Goal: Task Accomplishment & Management: Manage account settings

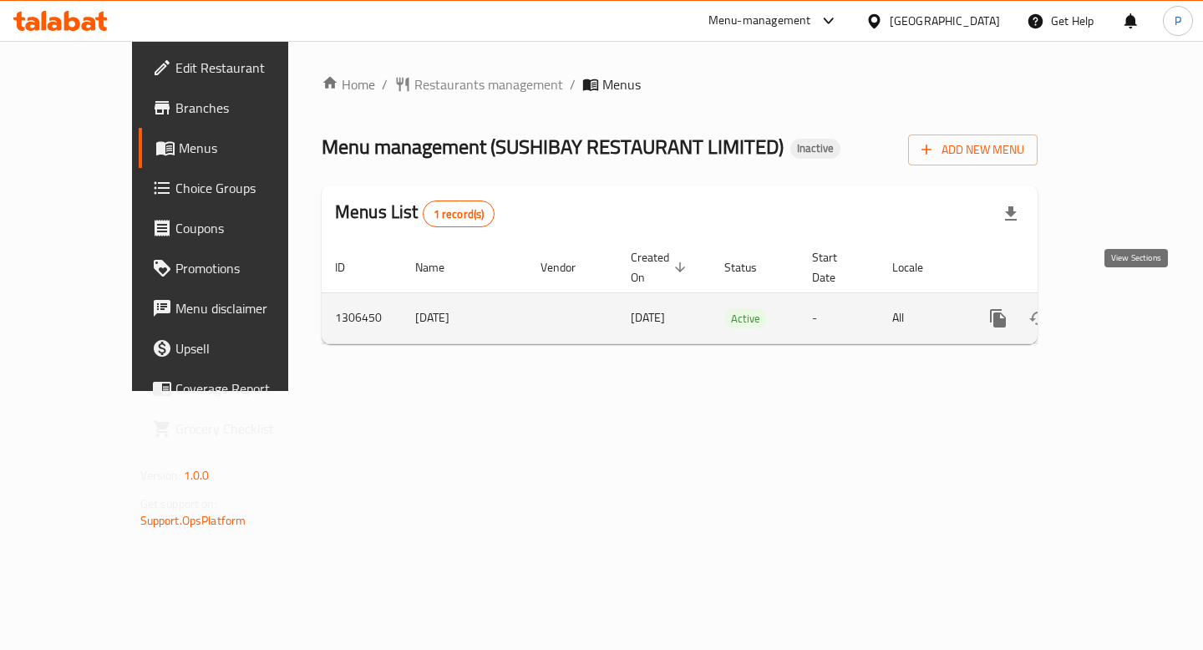
click at [1129, 308] on icon "enhanced table" at bounding box center [1119, 318] width 20 height 20
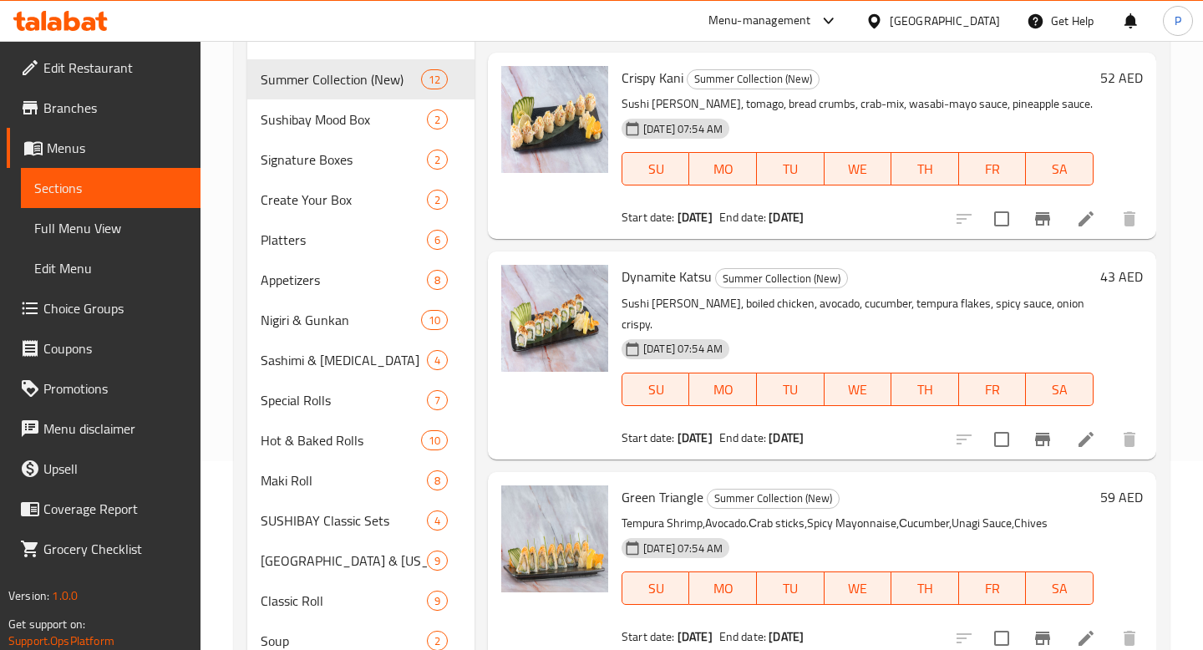
scroll to position [168, 0]
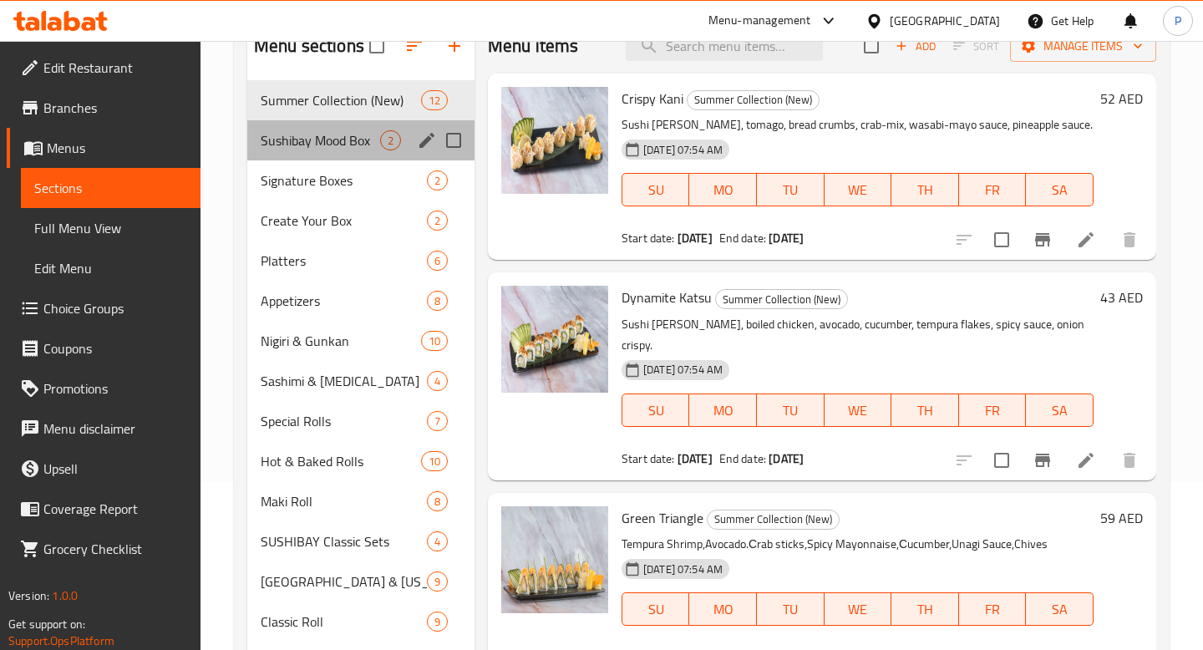
click at [363, 142] on span "Sushibay Mood Box" at bounding box center [320, 140] width 119 height 20
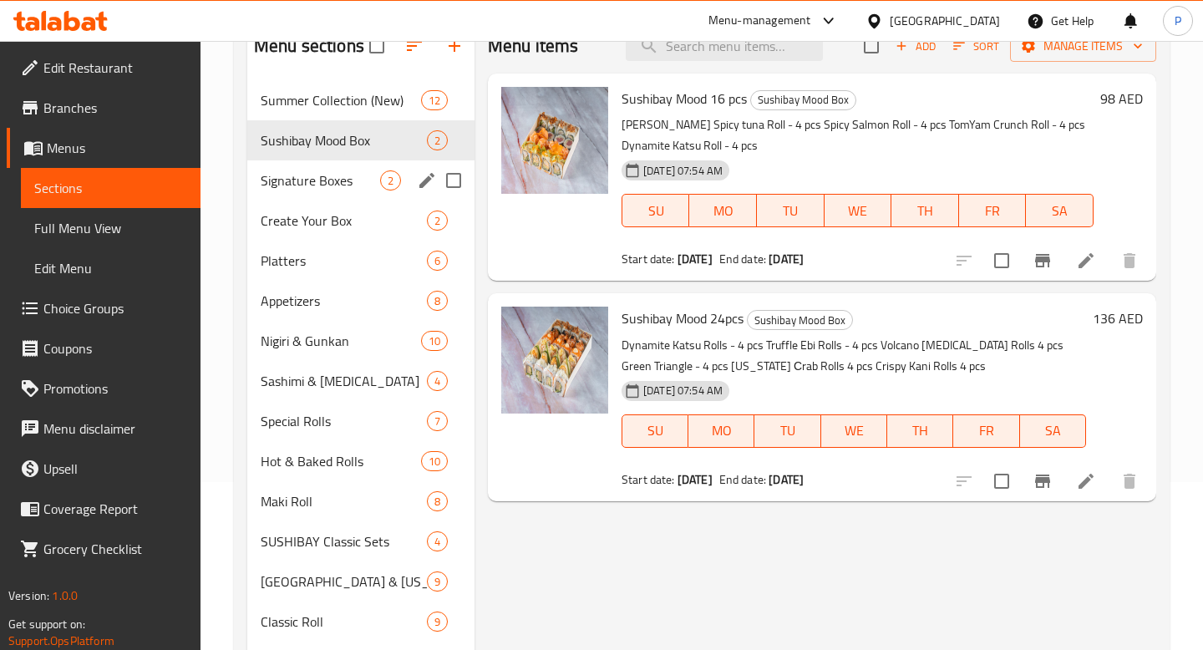
click at [361, 198] on div "Signature Boxes 2" at bounding box center [360, 180] width 227 height 40
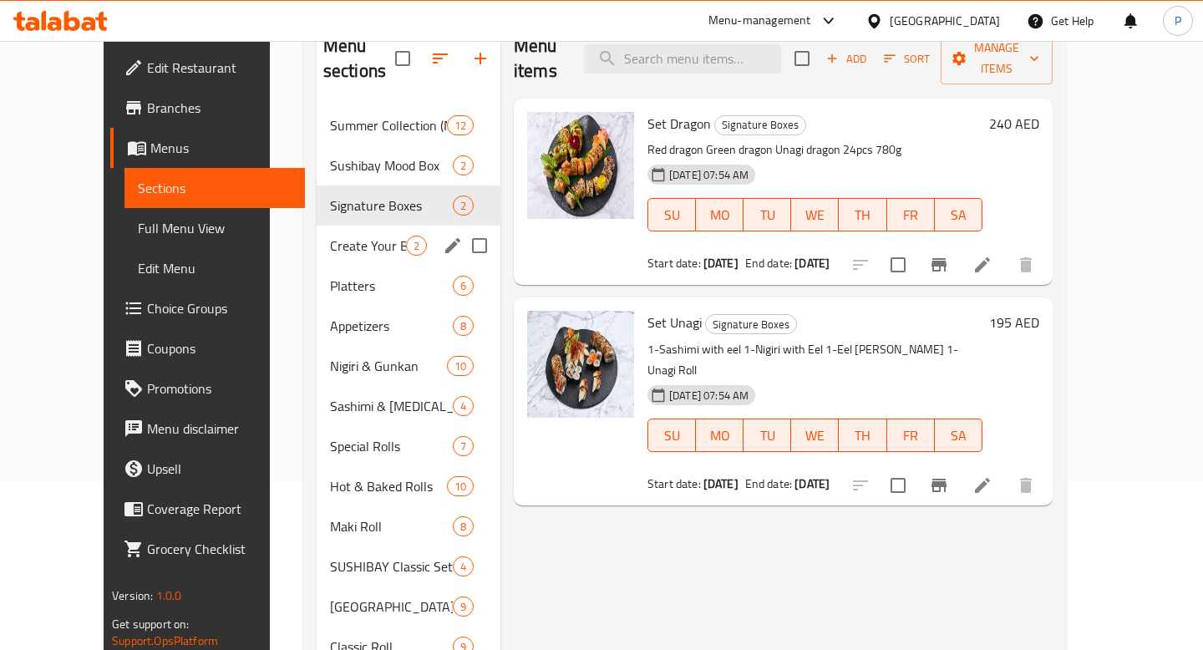
click at [365, 232] on div "Create Your Box 2" at bounding box center [409, 246] width 184 height 40
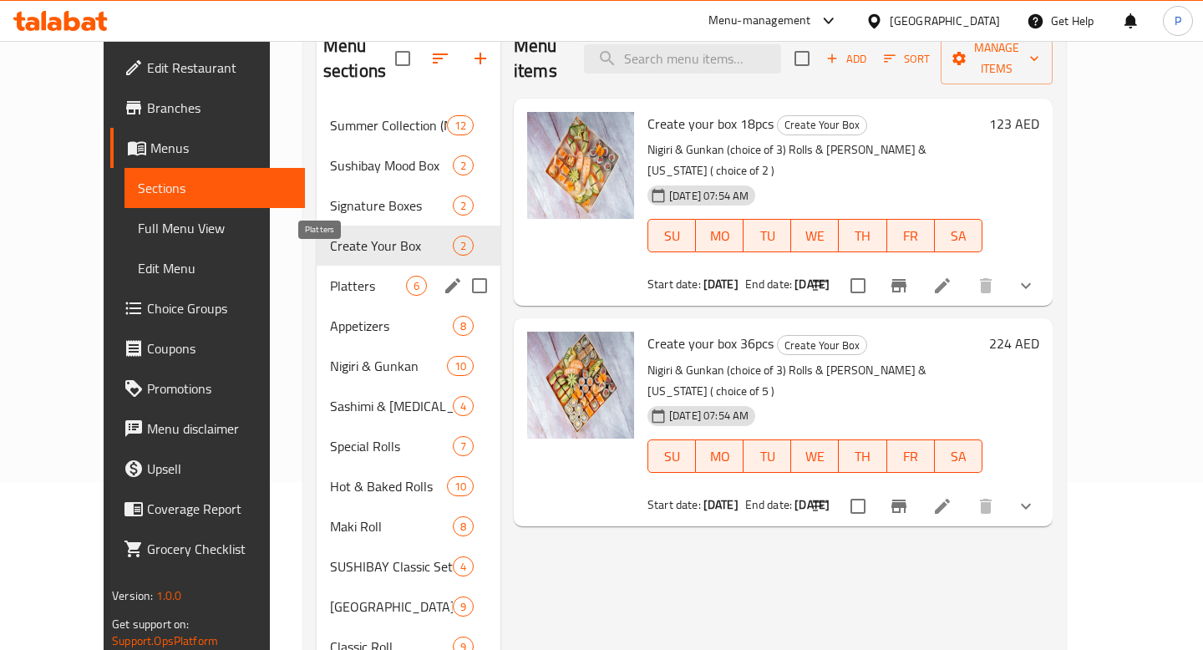
click at [353, 276] on span "Platters" at bounding box center [368, 286] width 76 height 20
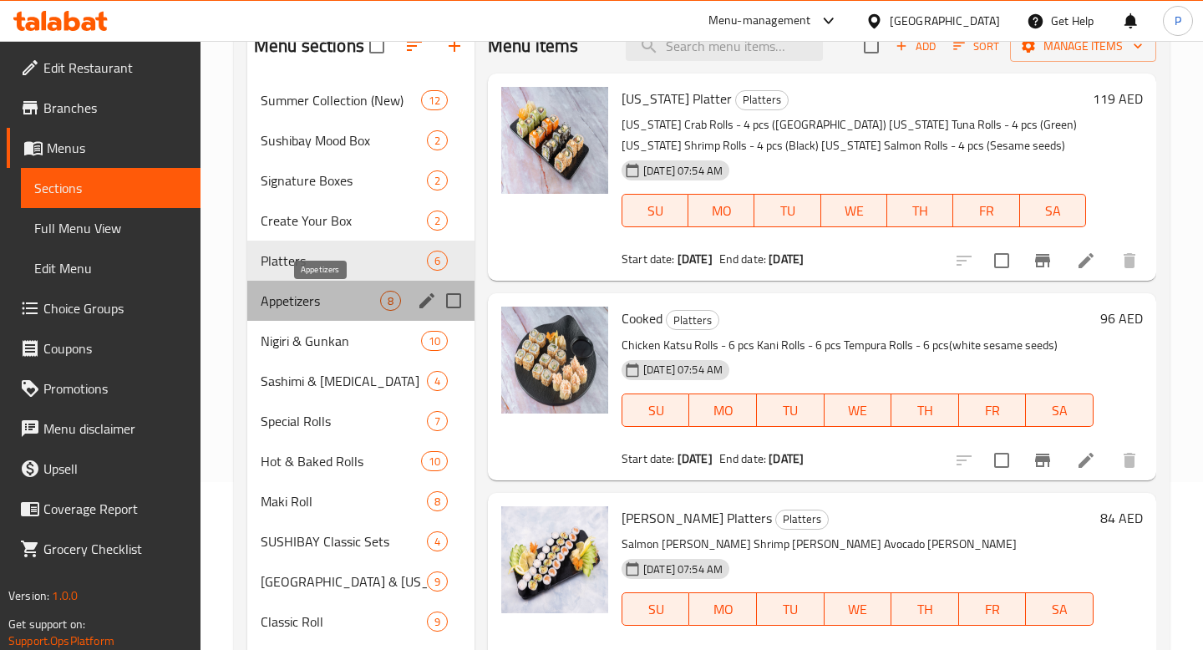
click at [352, 304] on span "Appetizers" at bounding box center [320, 301] width 119 height 20
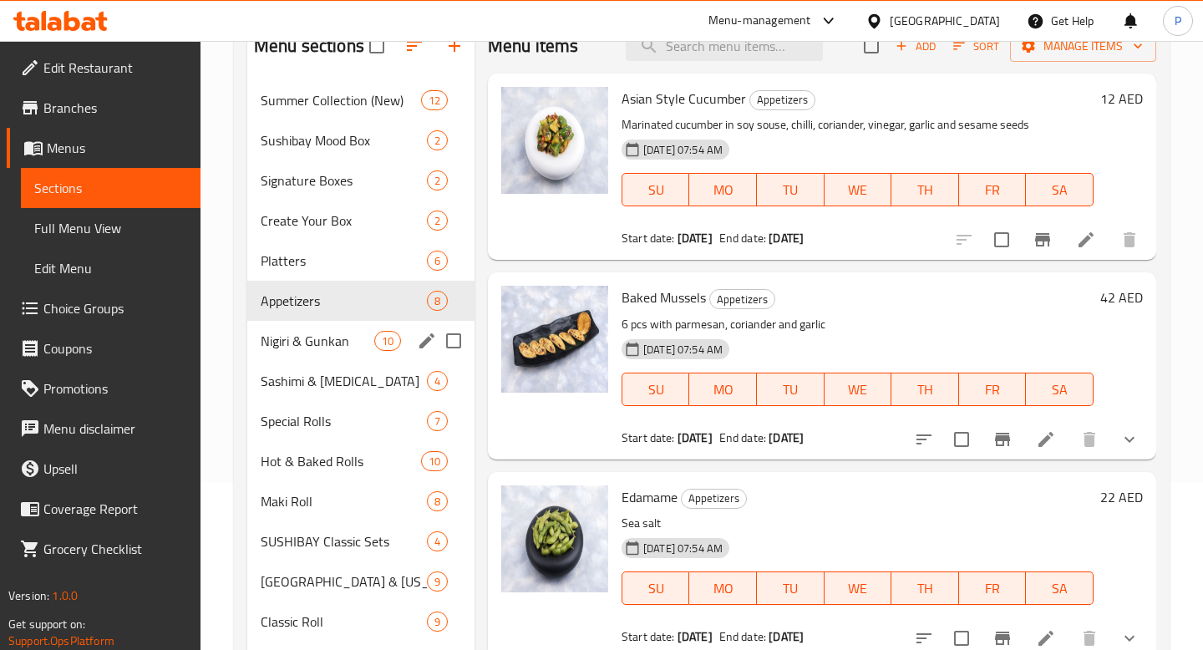
click at [352, 352] on div "Nigiri & Gunkan 10" at bounding box center [360, 341] width 227 height 40
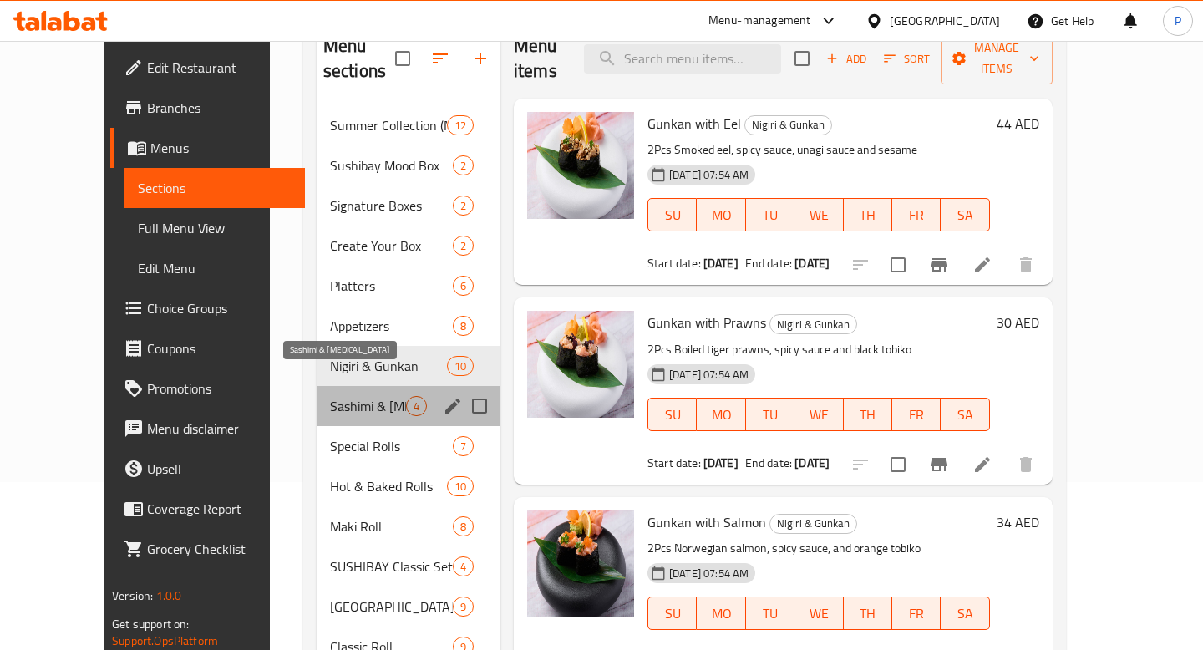
click at [349, 396] on span "Sashimi & [MEDICAL_DATA]" at bounding box center [368, 406] width 76 height 20
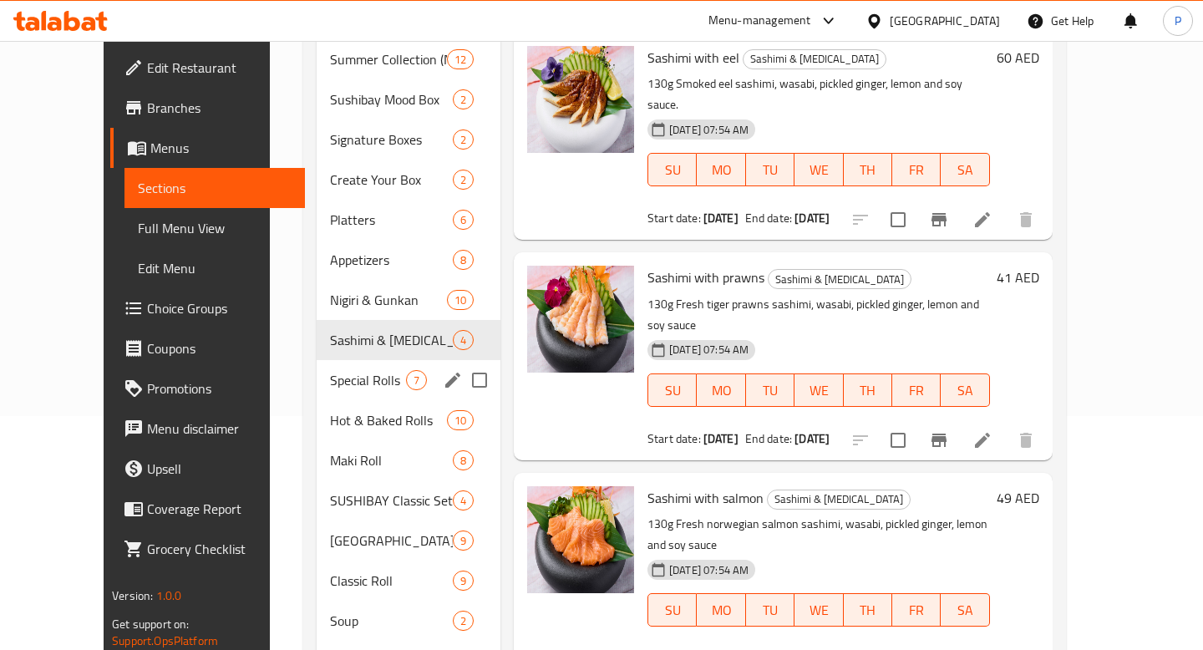
scroll to position [262, 0]
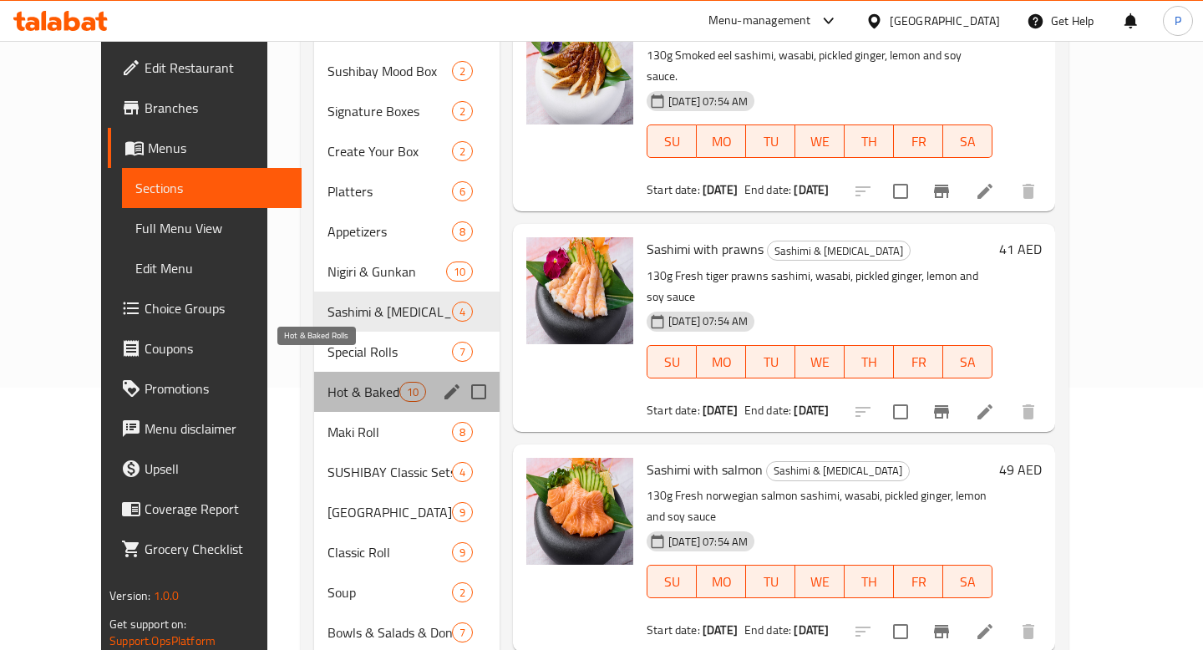
click at [349, 382] on span "Hot & Baked Rolls" at bounding box center [363, 392] width 71 height 20
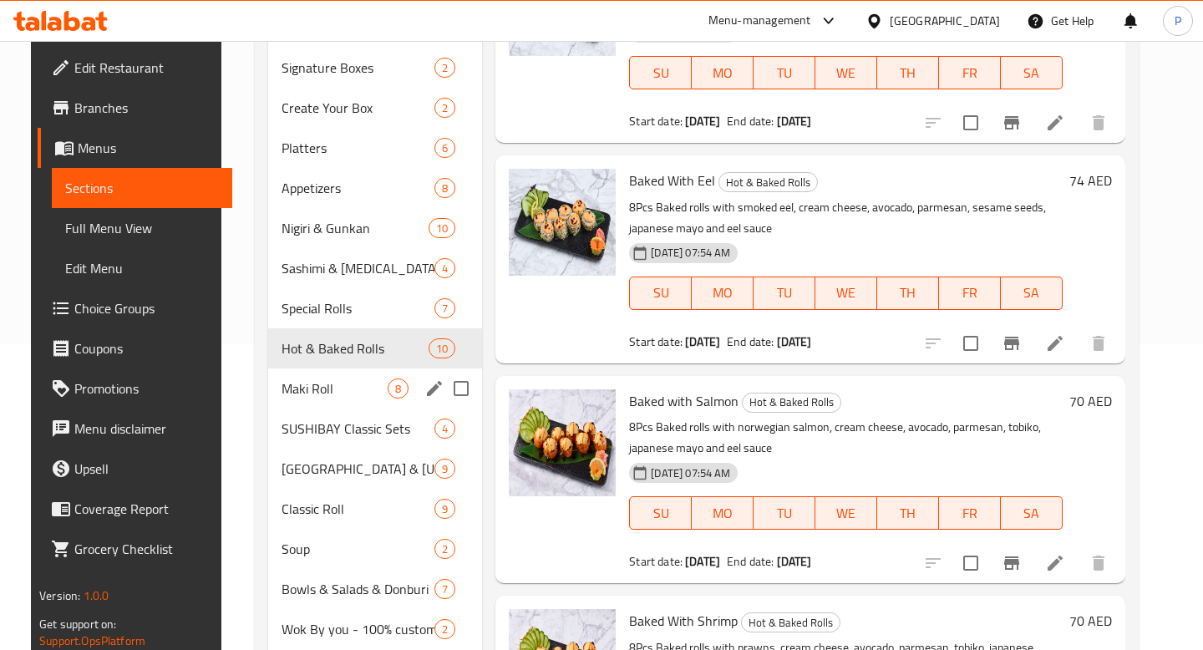
scroll to position [308, 0]
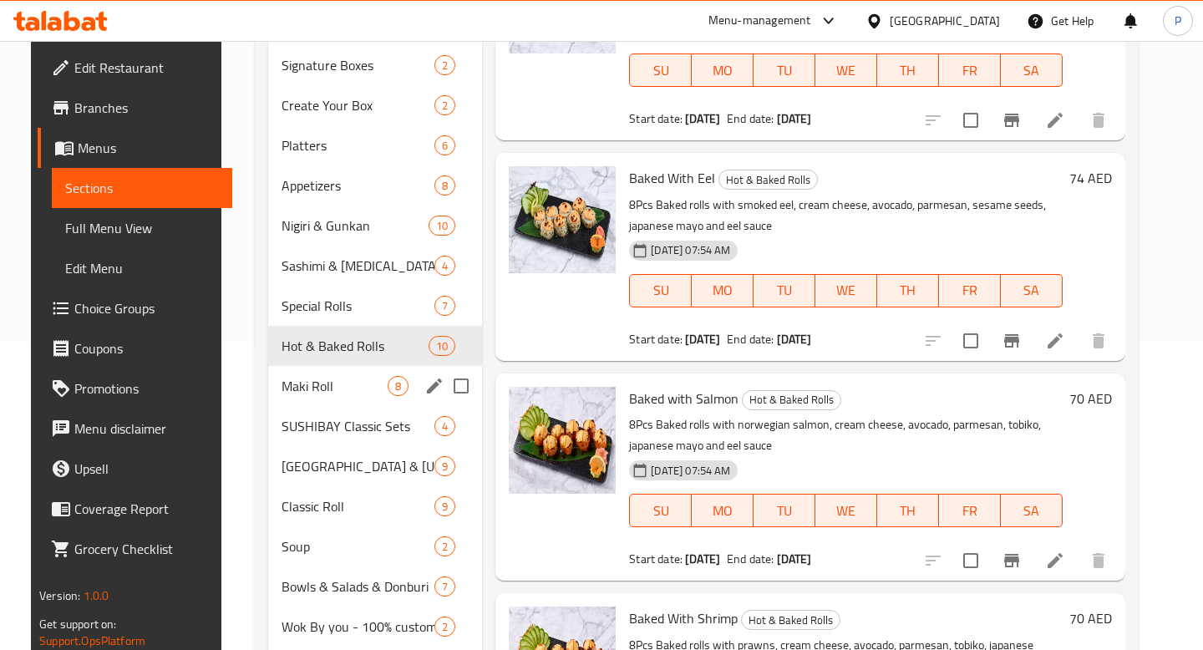
click at [349, 373] on div "[PERSON_NAME] Roll 8" at bounding box center [375, 386] width 214 height 40
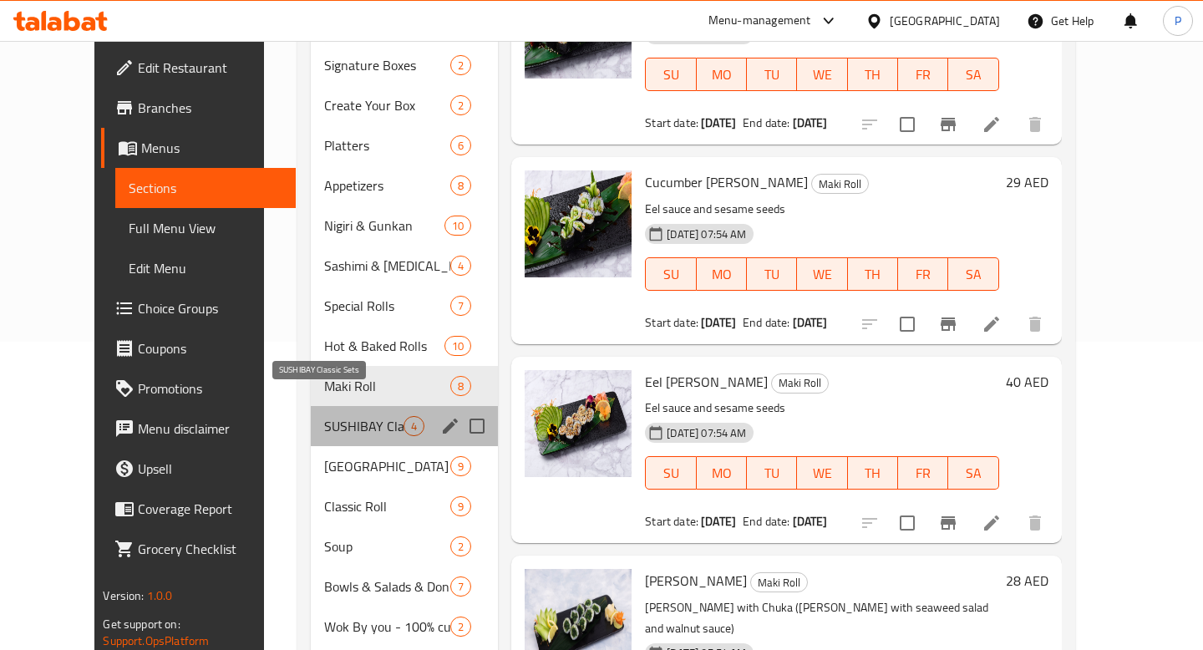
click at [348, 416] on span "SUSHIBAY Classic Sets" at bounding box center [364, 426] width 80 height 20
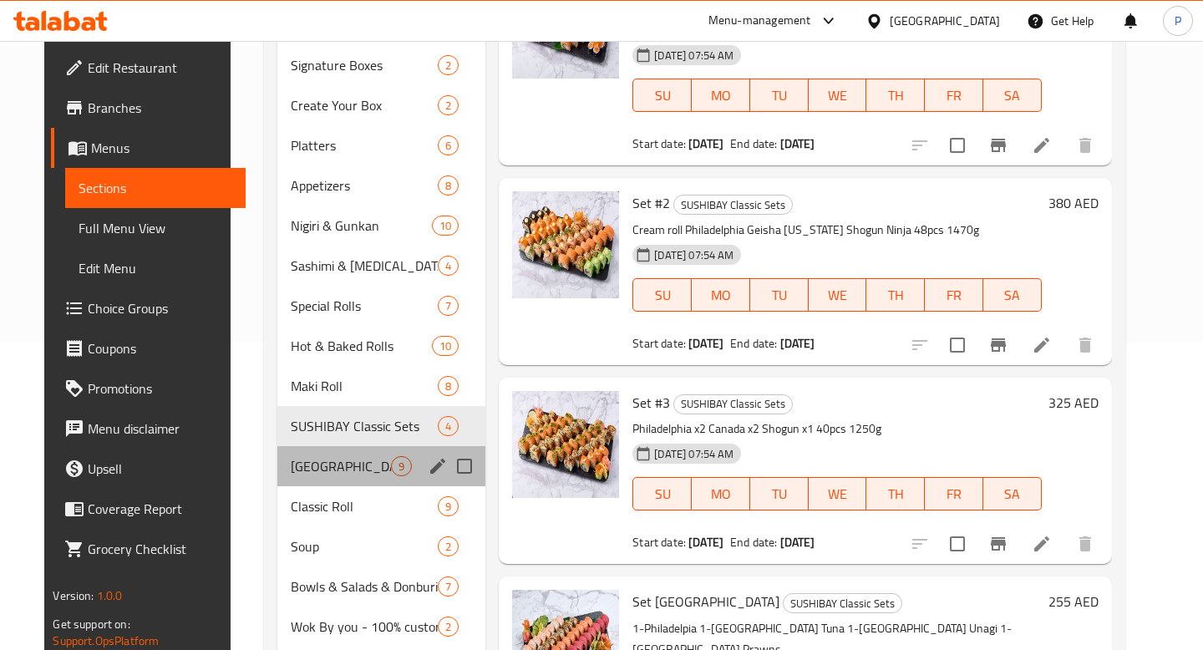
click at [348, 446] on div "[GEOGRAPHIC_DATA] & [US_STATE] Roll 9" at bounding box center [381, 466] width 209 height 40
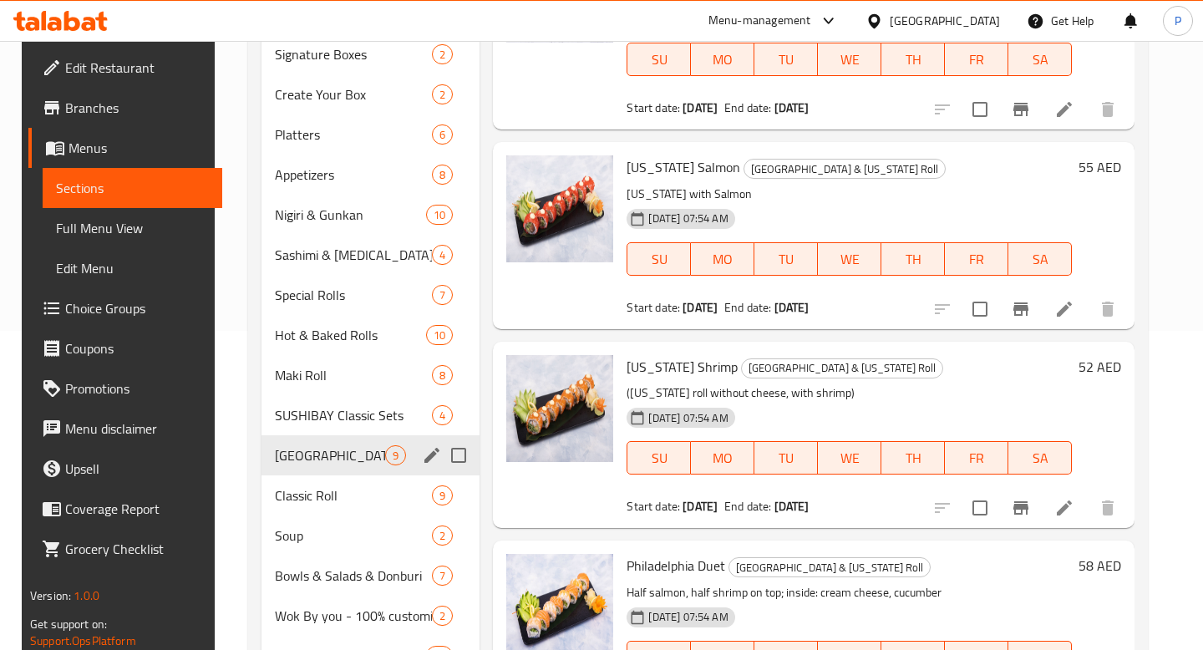
scroll to position [325, 0]
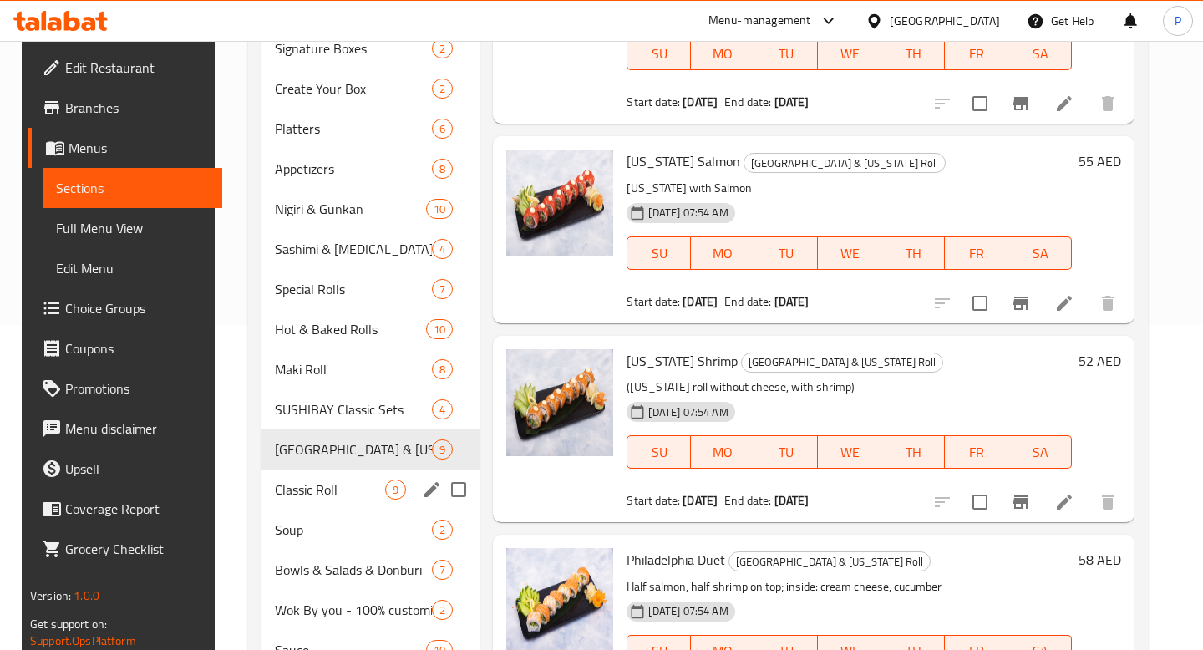
click at [344, 470] on div "Classic Roll 9" at bounding box center [371, 490] width 218 height 40
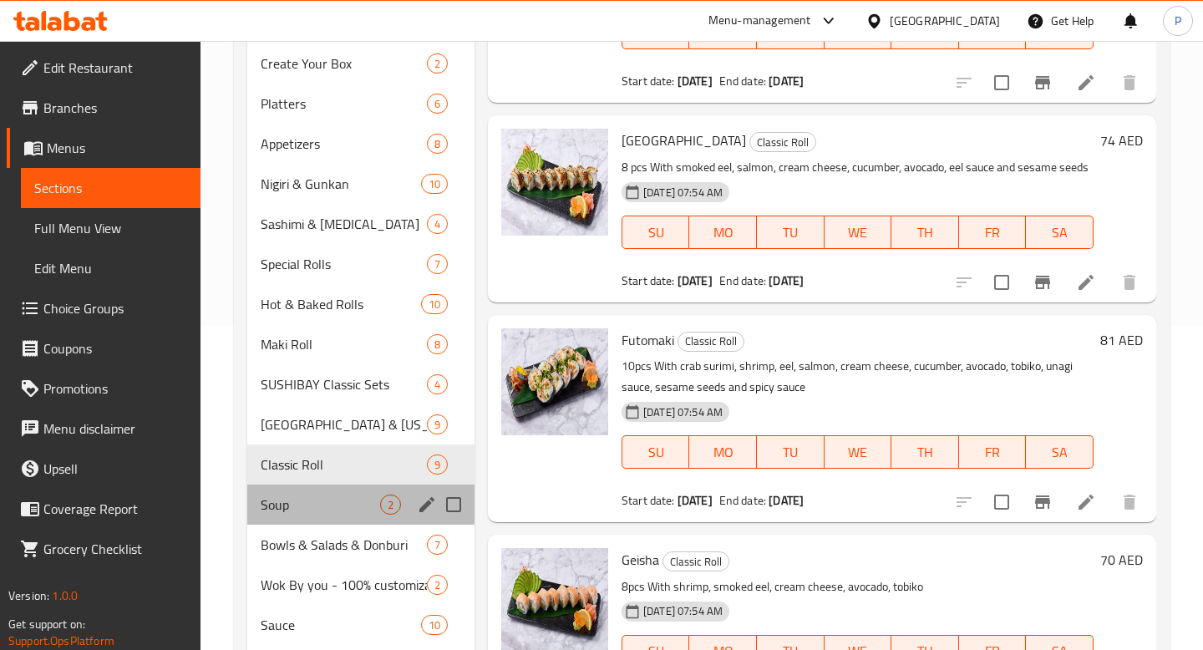
click at [343, 485] on div "Soup 2" at bounding box center [360, 505] width 227 height 40
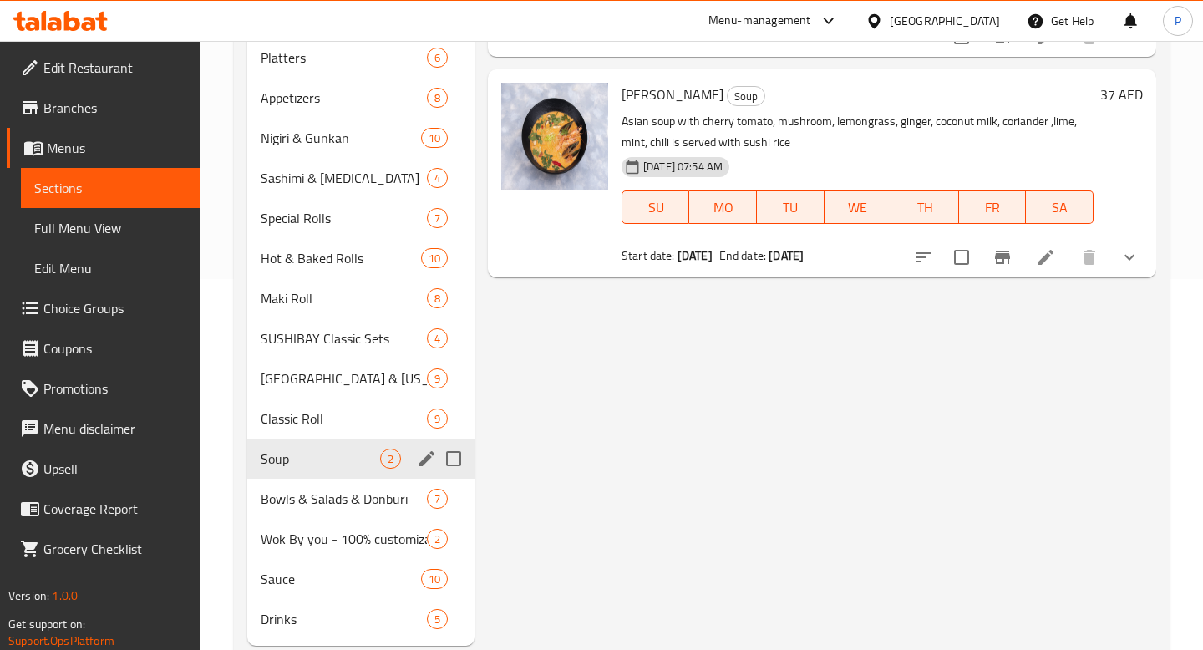
scroll to position [372, 0]
click at [343, 485] on div "Bowls & Salads & Donburi 7" at bounding box center [360, 498] width 227 height 40
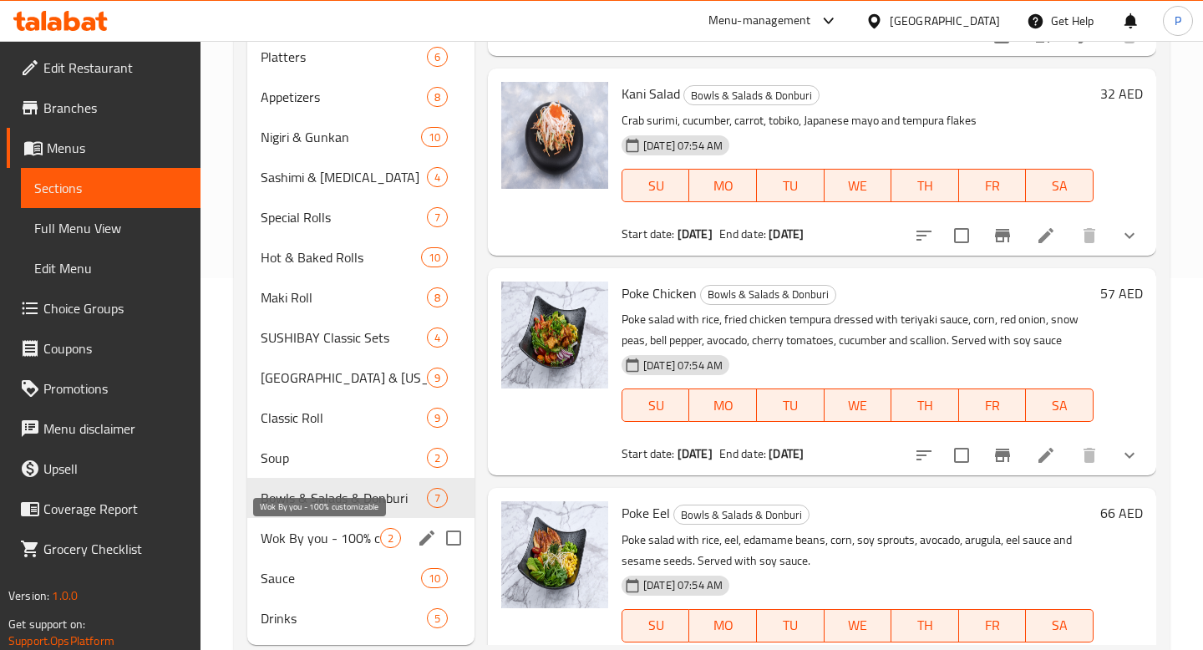
click at [337, 535] on span "Wok By you - 100% customizable" at bounding box center [320, 538] width 119 height 20
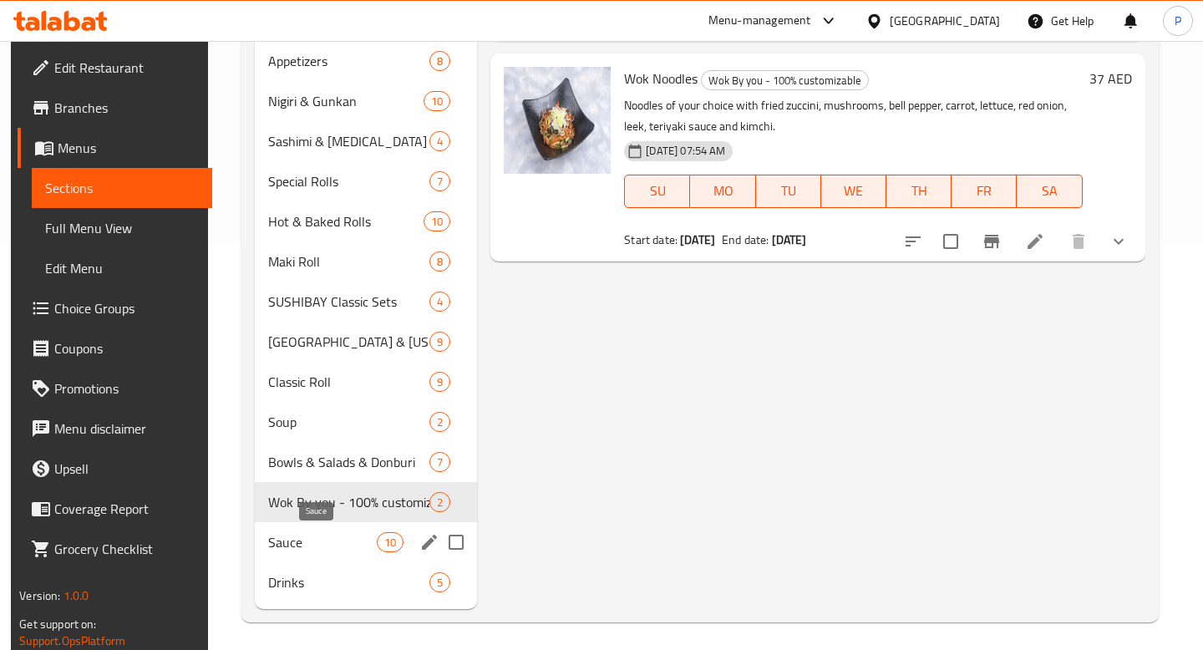
scroll to position [409, 0]
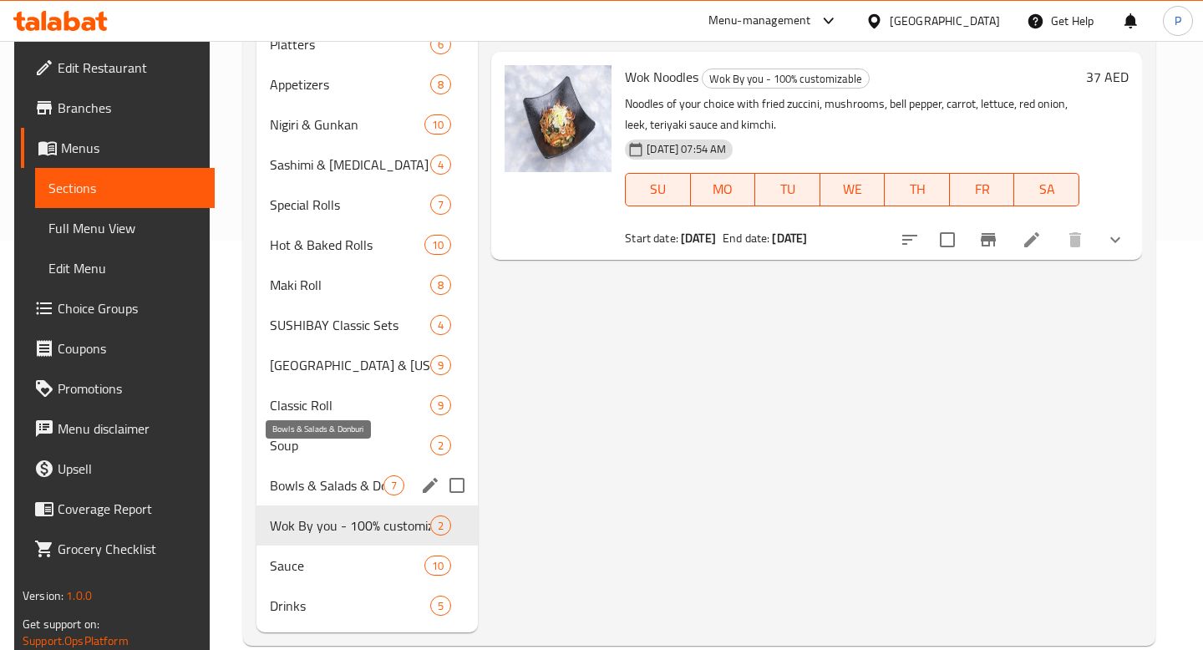
click at [333, 475] on span "Bowls & Salads & Donburi" at bounding box center [327, 485] width 114 height 20
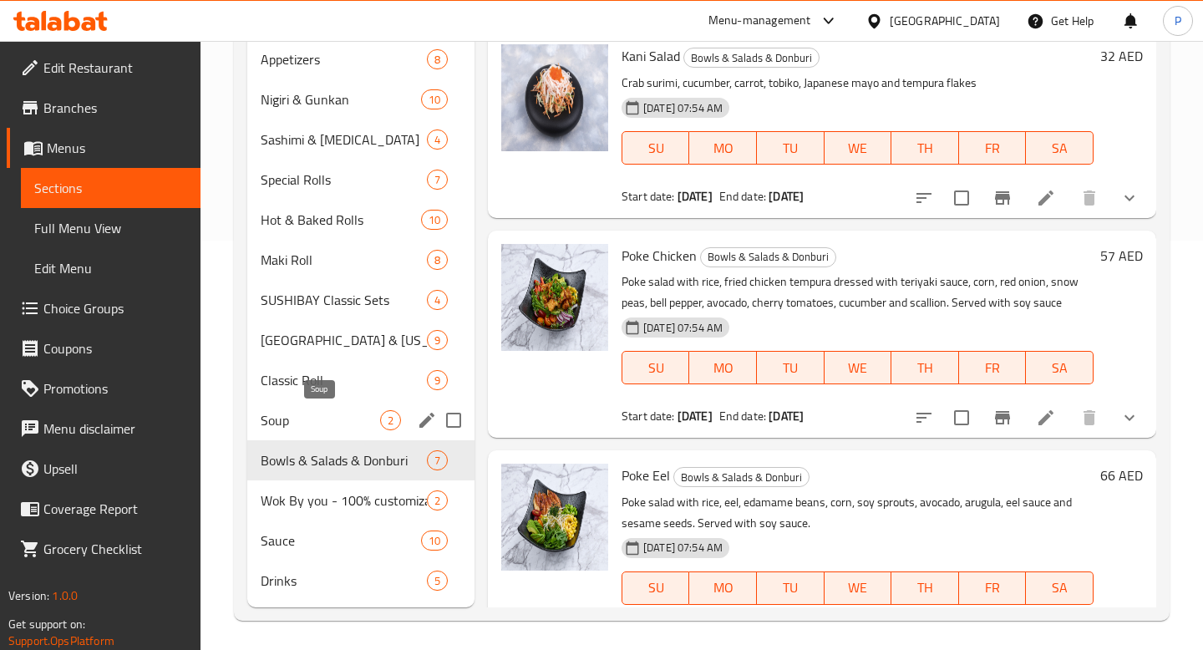
click at [337, 415] on span "Soup" at bounding box center [320, 420] width 119 height 20
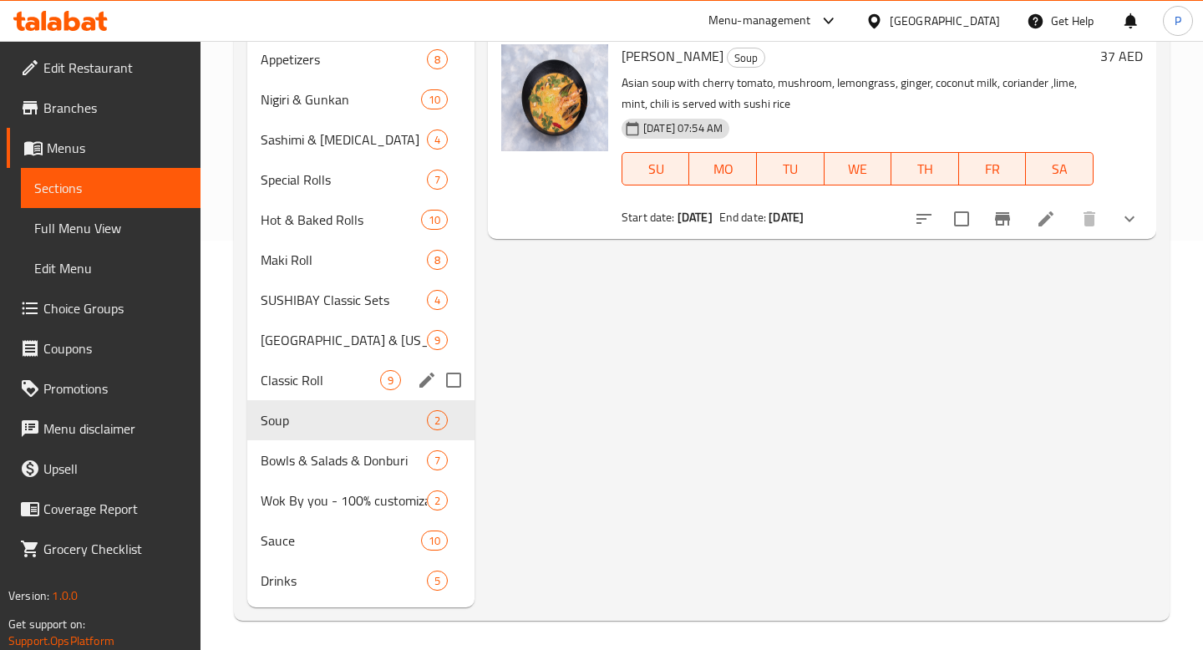
click at [334, 368] on div "Classic Roll 9" at bounding box center [360, 380] width 227 height 40
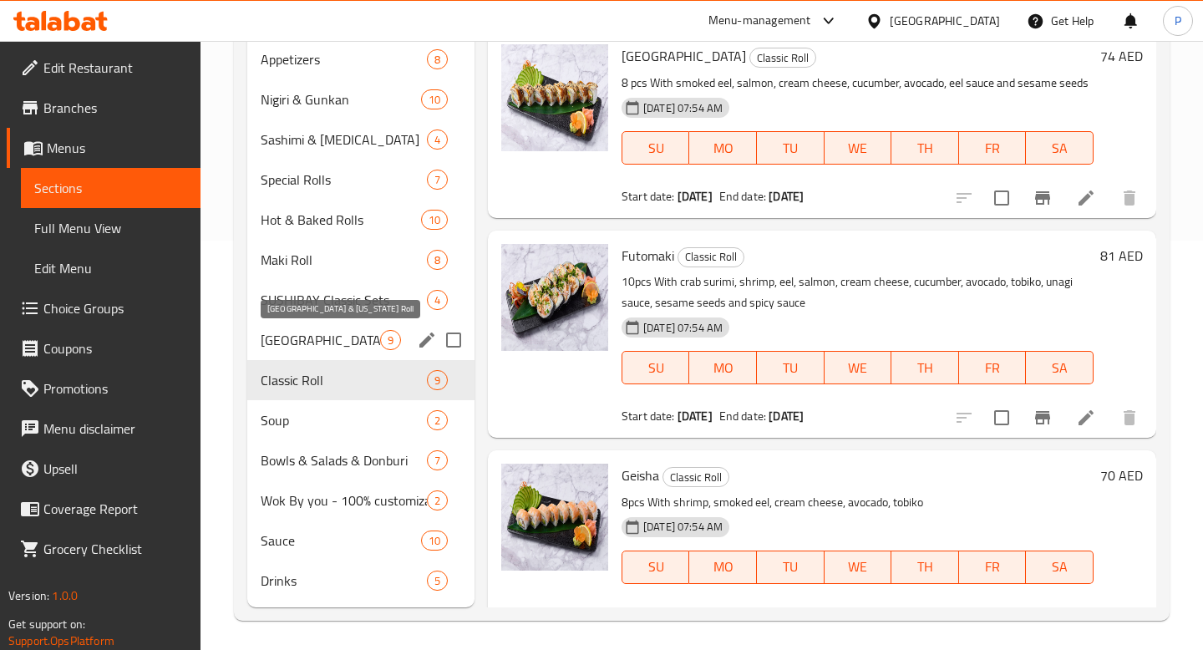
click at [337, 347] on span "[GEOGRAPHIC_DATA] & [US_STATE] Roll" at bounding box center [320, 340] width 119 height 20
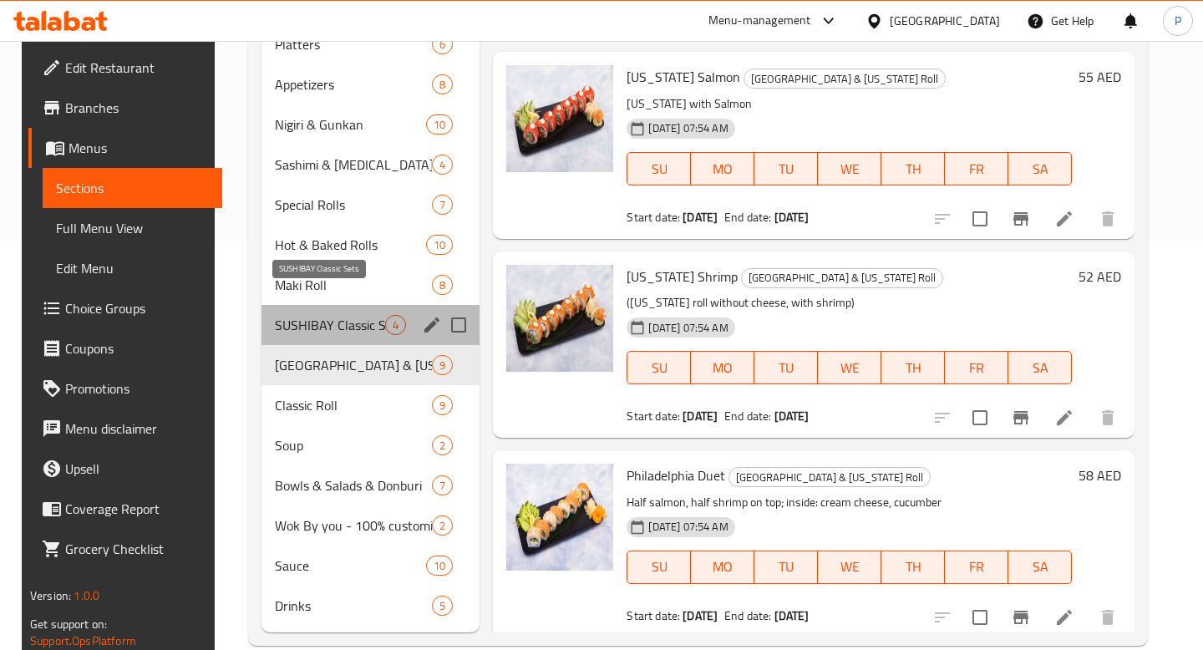
click at [341, 315] on span "SUSHIBAY Classic Sets" at bounding box center [330, 325] width 110 height 20
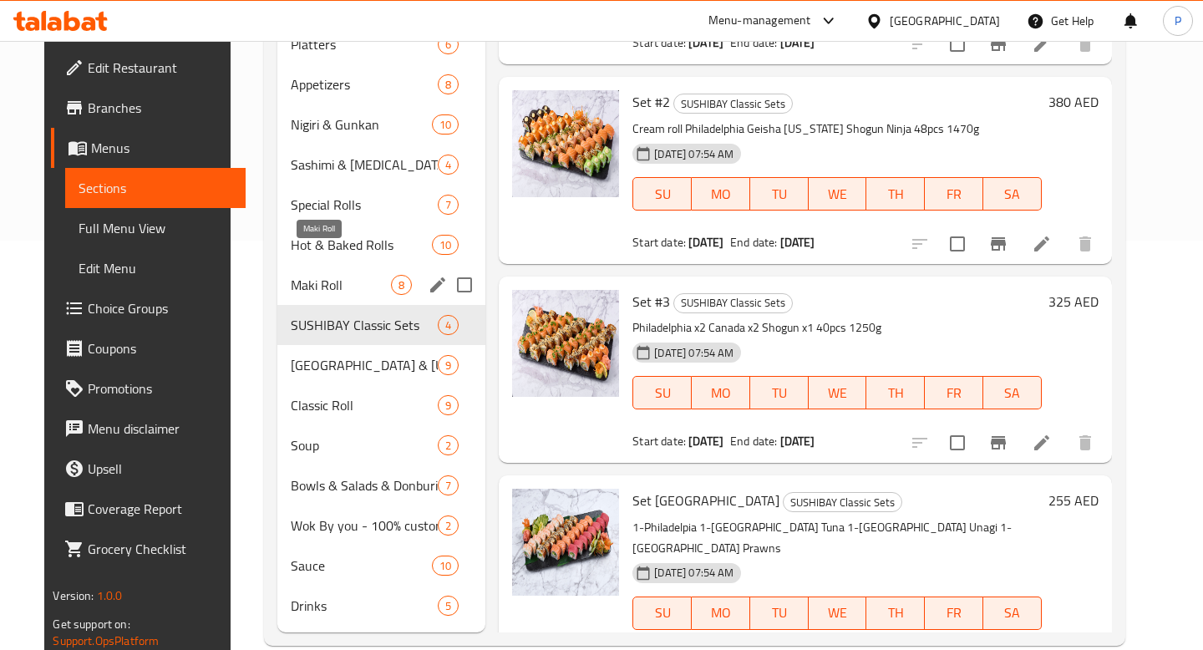
click at [343, 275] on span "Maki Roll" at bounding box center [341, 285] width 101 height 20
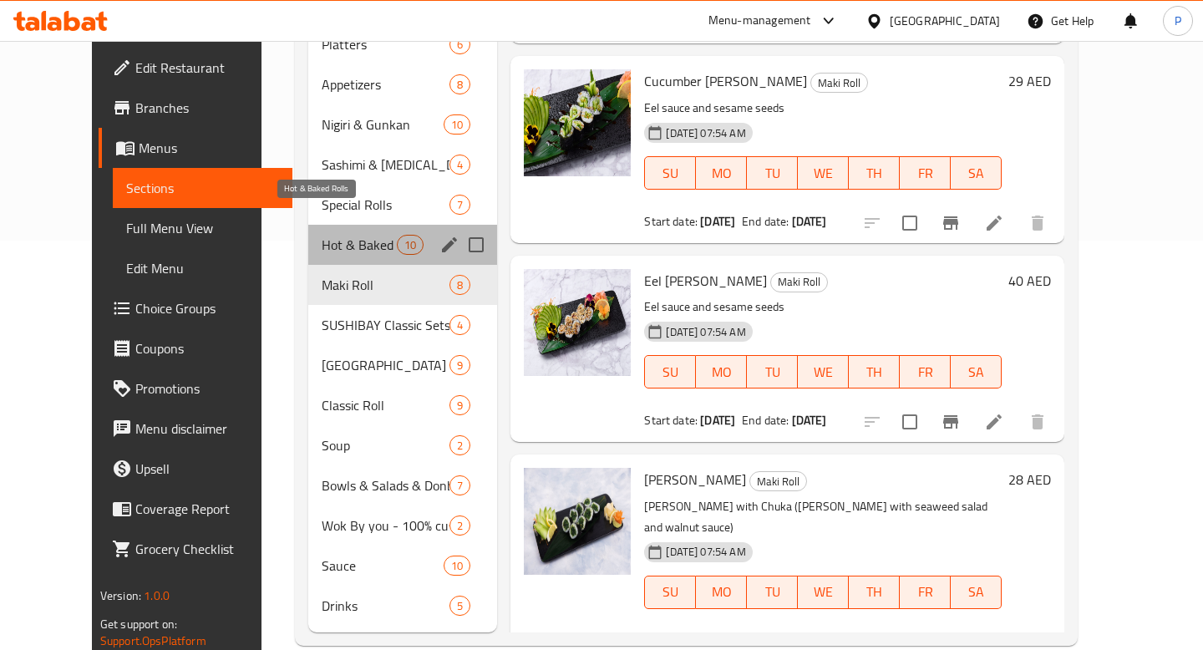
click at [351, 235] on span "Hot & Baked Rolls" at bounding box center [359, 245] width 75 height 20
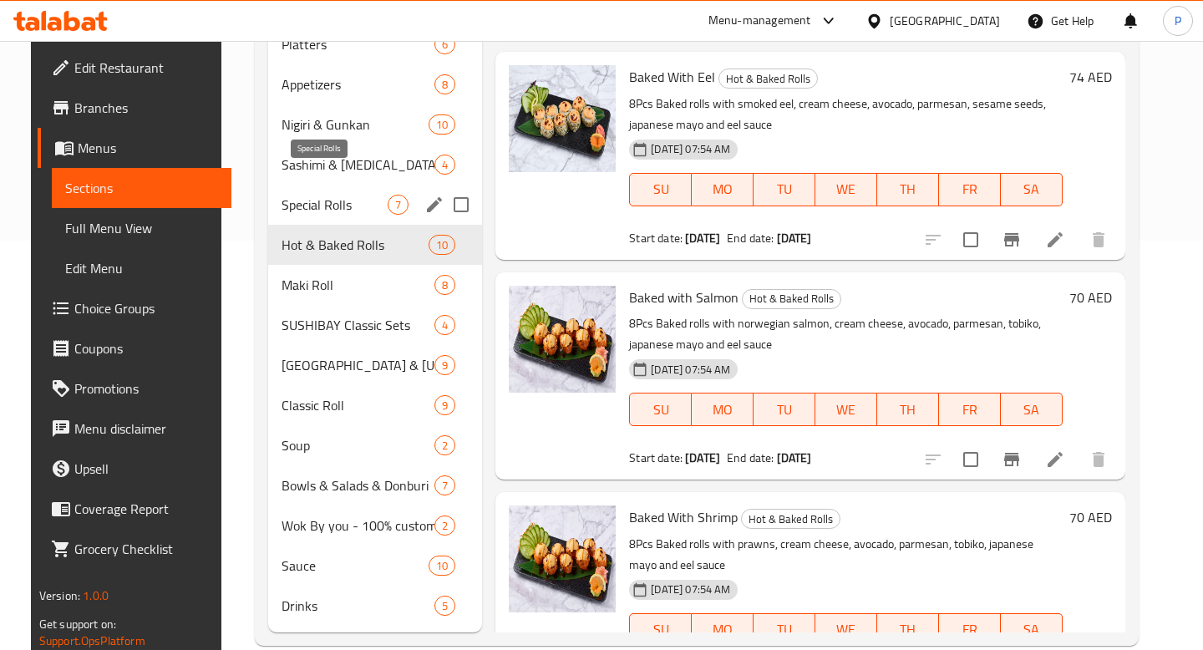
click at [339, 195] on span "Special Rolls" at bounding box center [335, 205] width 106 height 20
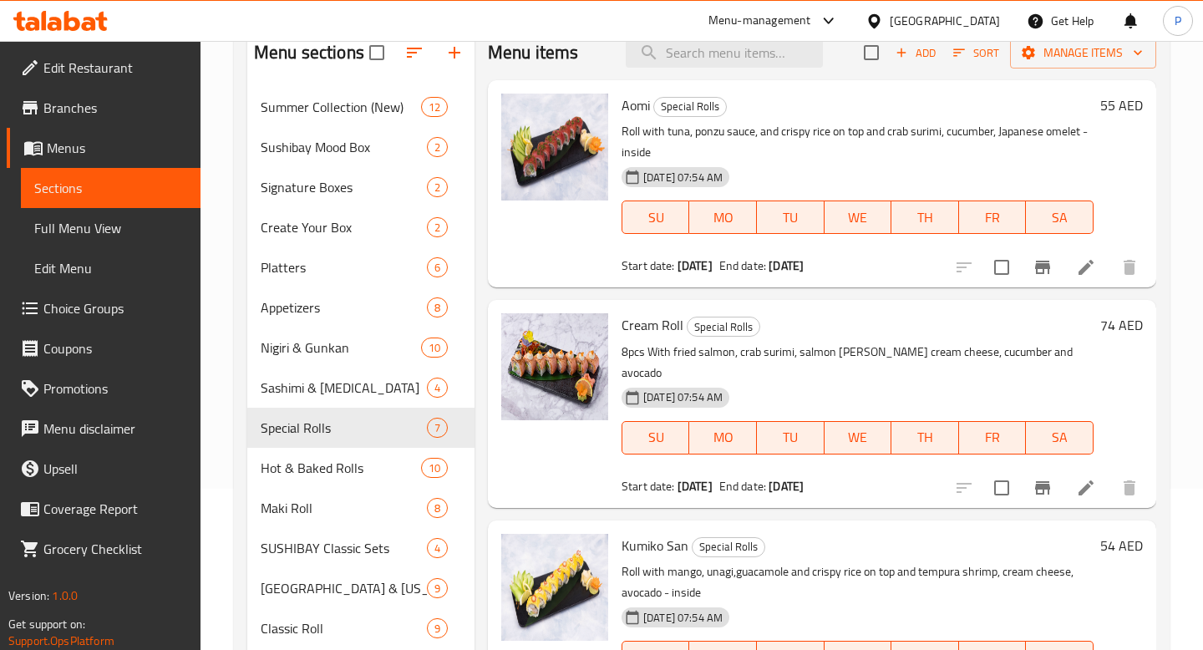
scroll to position [143, 0]
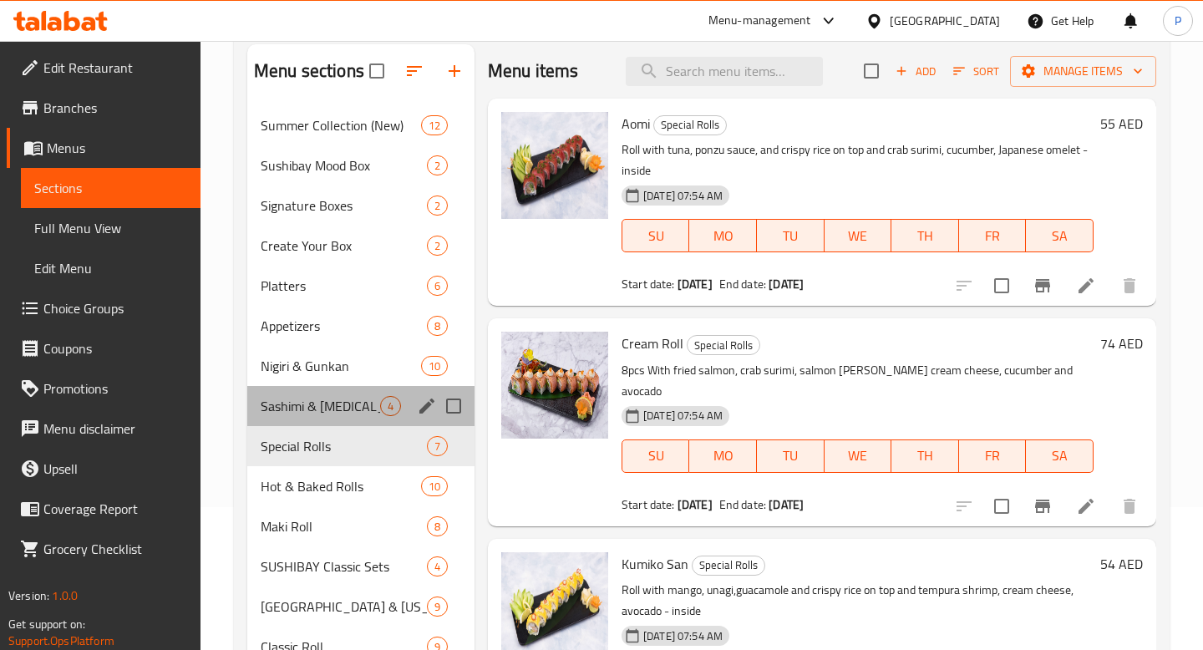
click at [311, 417] on div "Sashimi & [MEDICAL_DATA] 4" at bounding box center [360, 406] width 227 height 40
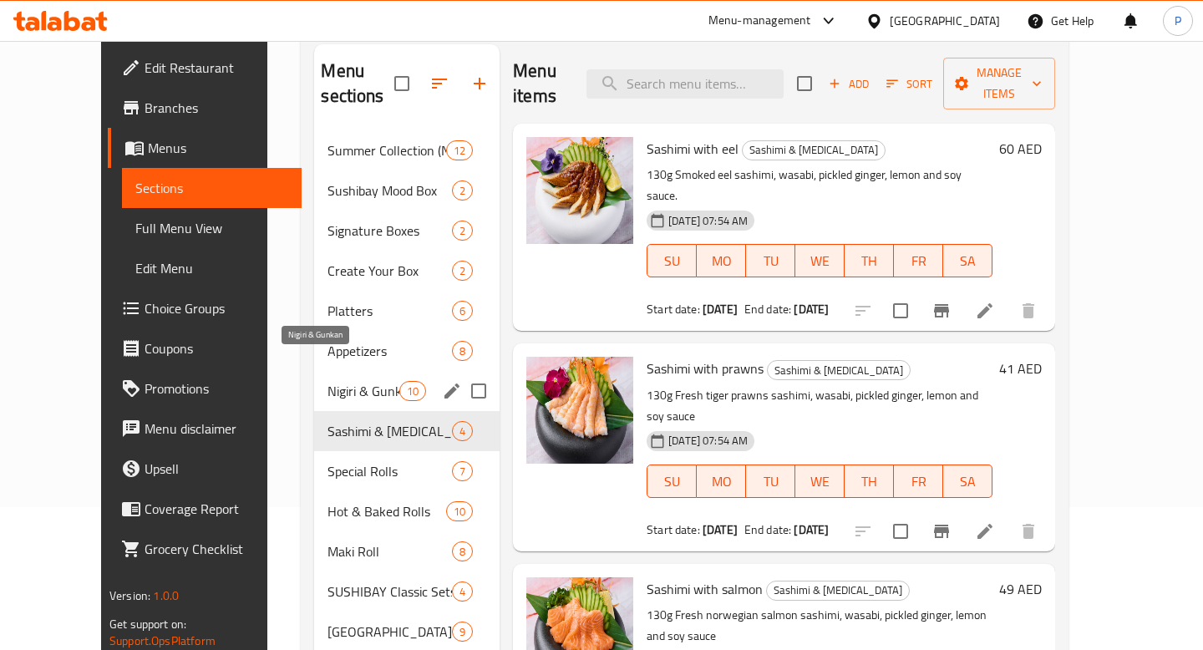
click at [328, 381] on span "Nigiri & Gunkan" at bounding box center [363, 391] width 71 height 20
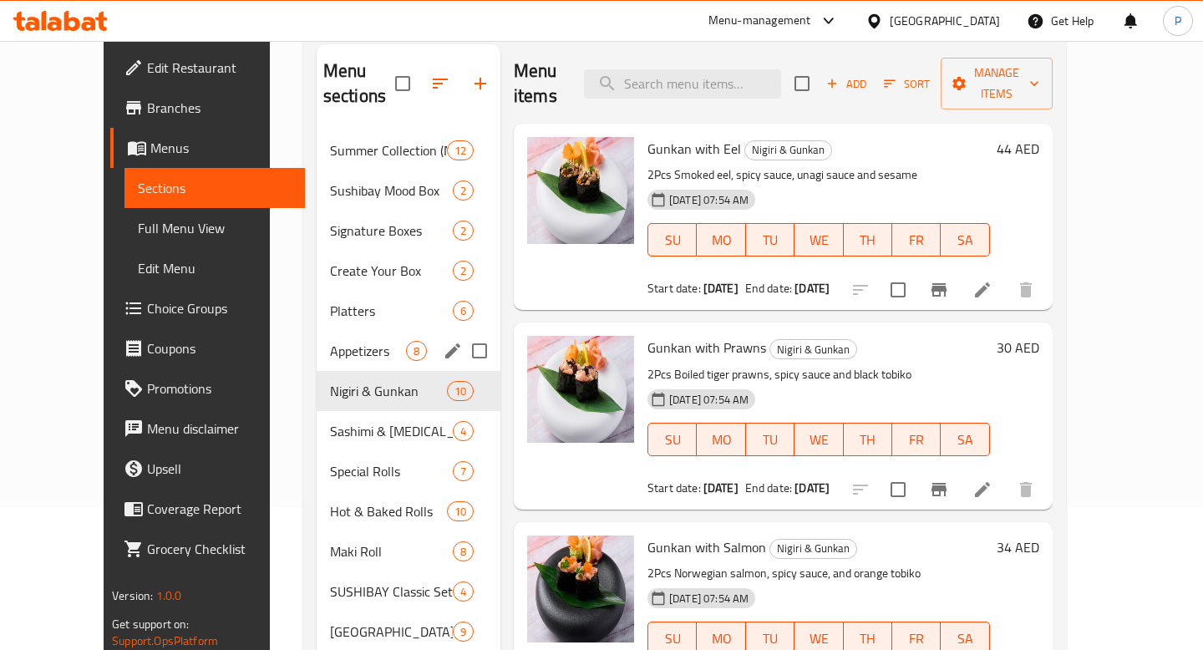
click at [333, 331] on div "Appetizers 8" at bounding box center [409, 351] width 184 height 40
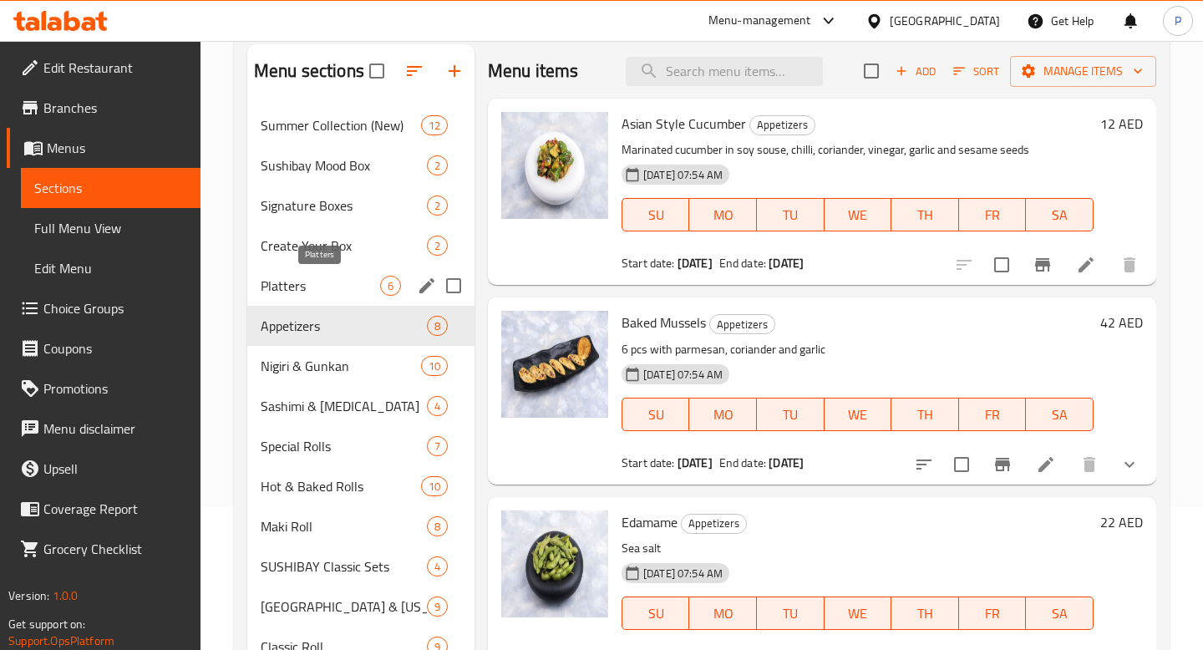
click at [333, 281] on span "Platters" at bounding box center [320, 286] width 119 height 20
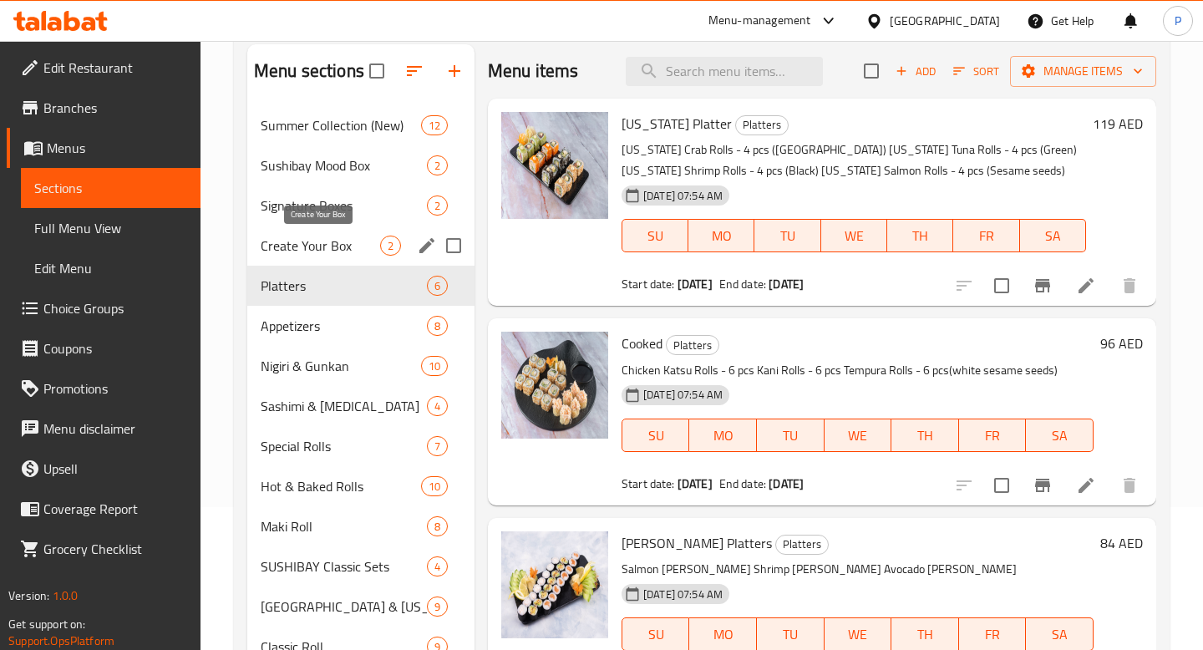
click at [338, 236] on span "Create Your Box" at bounding box center [320, 246] width 119 height 20
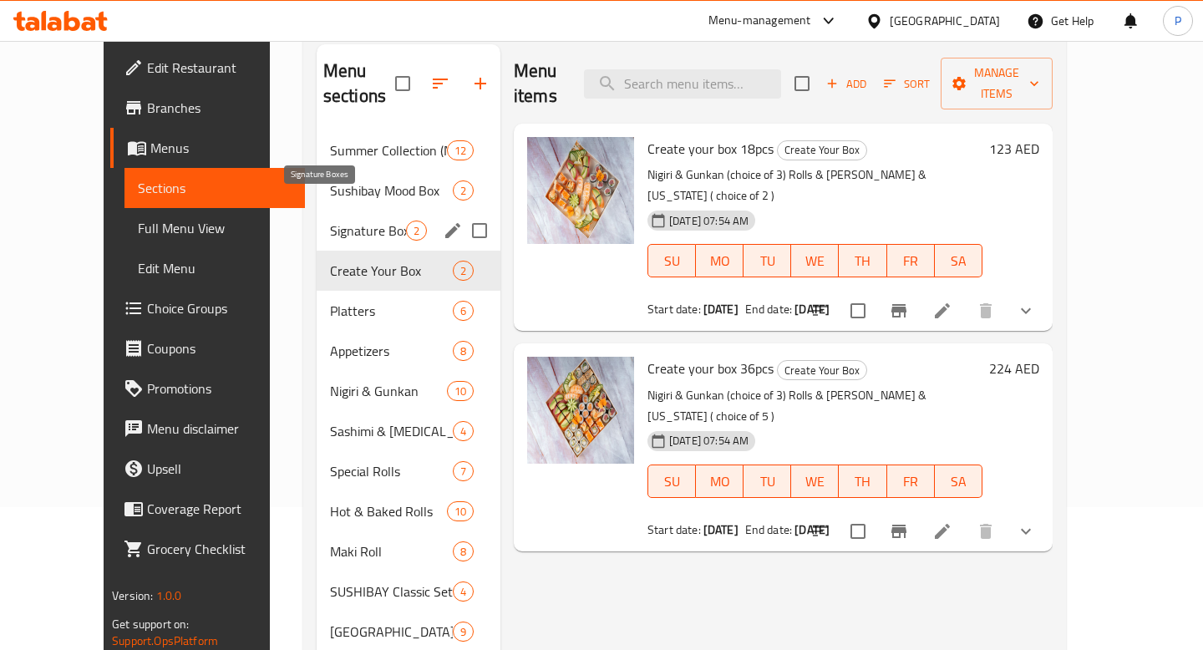
click at [344, 221] on span "Signature Boxes" at bounding box center [368, 231] width 76 height 20
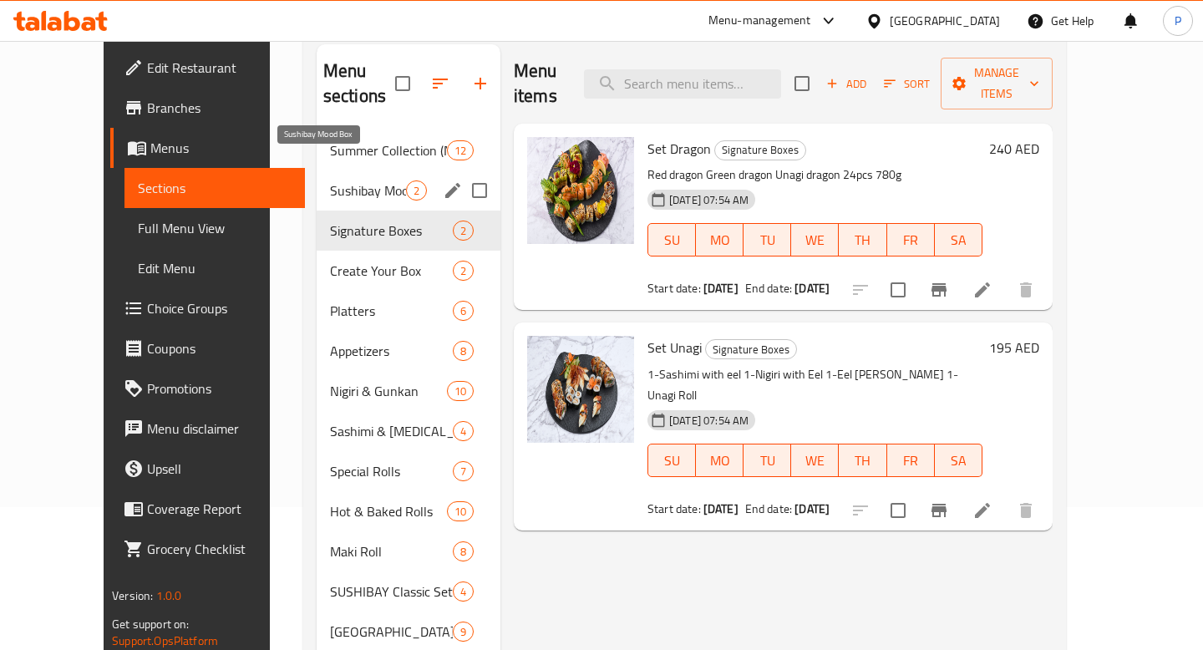
click at [343, 180] on span "Sushibay Mood Box" at bounding box center [368, 190] width 76 height 20
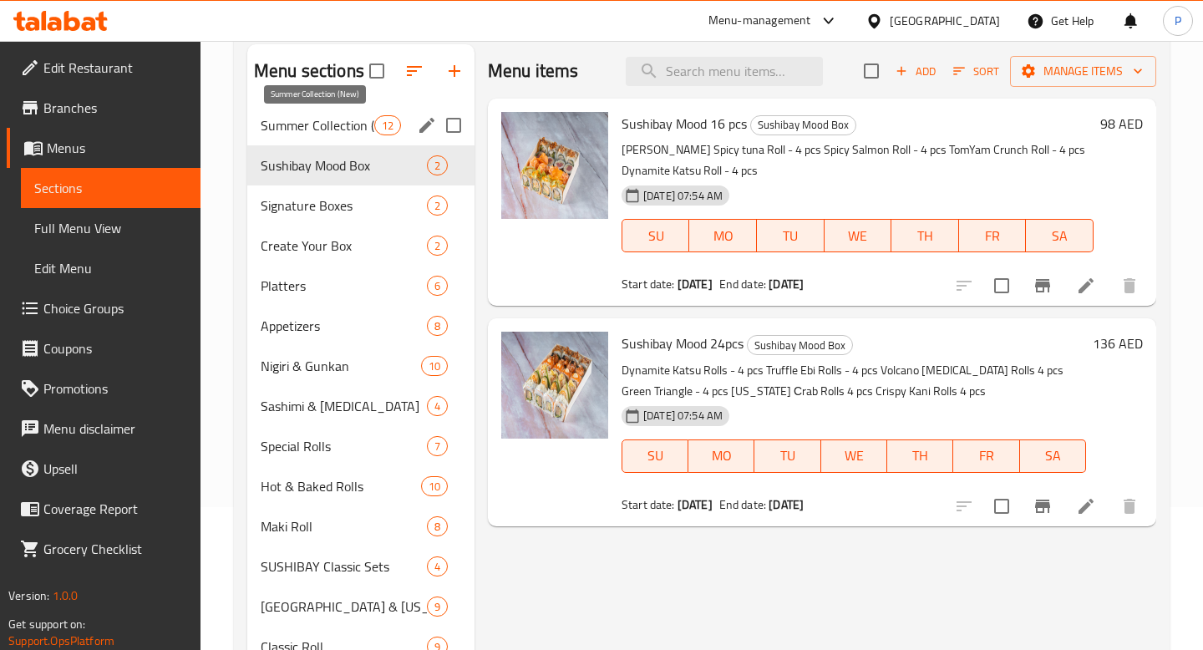
click at [343, 132] on span "Summer Collection (New)" at bounding box center [318, 125] width 114 height 20
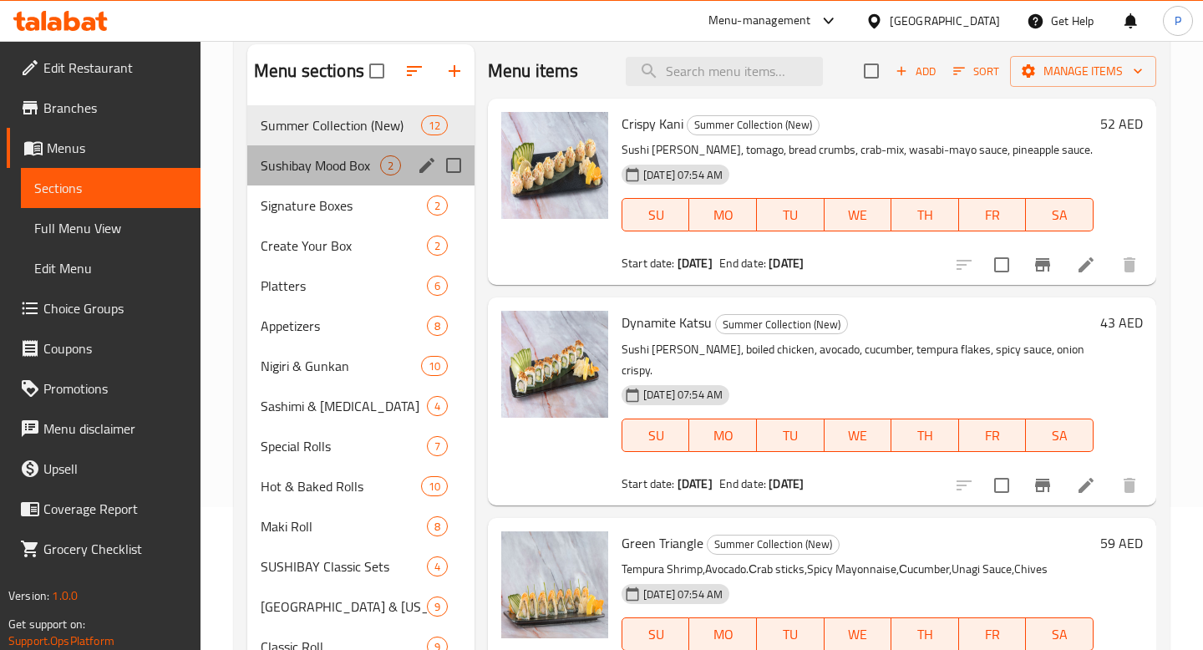
click at [346, 180] on div "Sushibay Mood Box 2" at bounding box center [360, 165] width 227 height 40
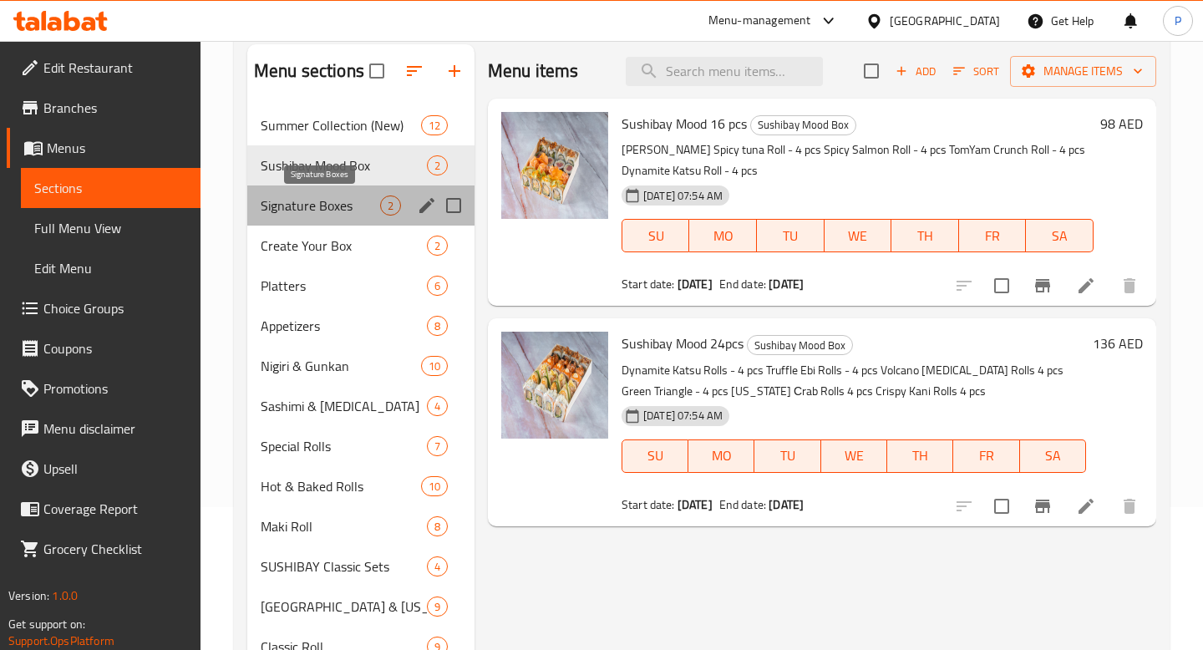
click at [346, 201] on span "Signature Boxes" at bounding box center [320, 206] width 119 height 20
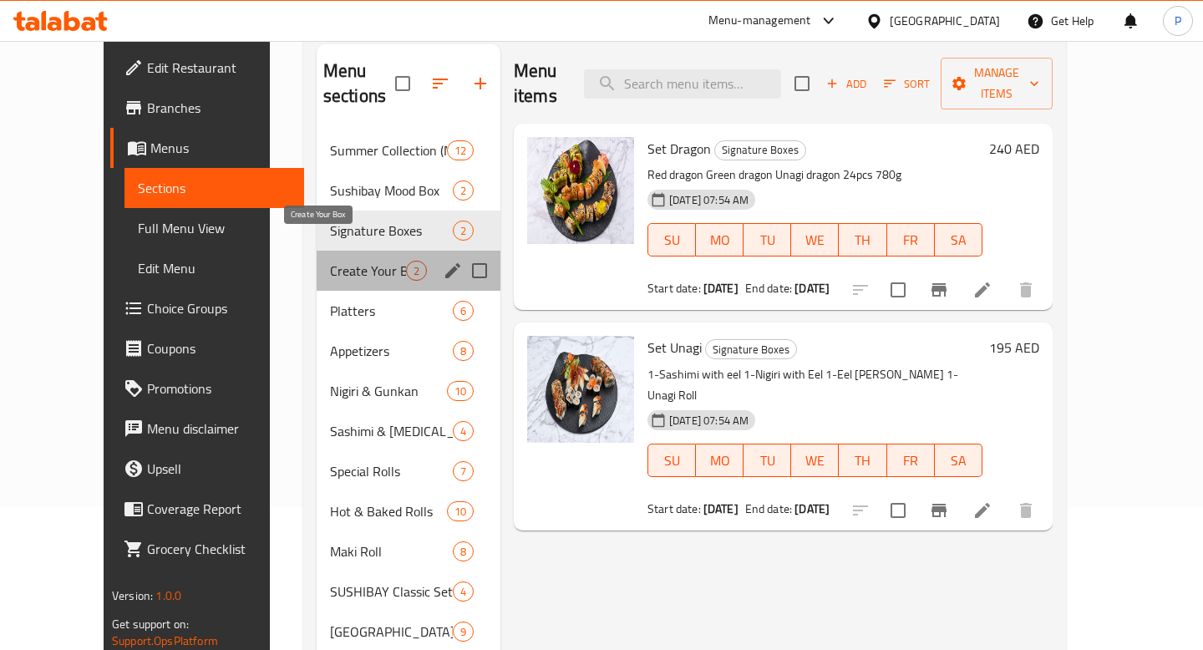
click at [348, 261] on span "Create Your Box" at bounding box center [368, 271] width 76 height 20
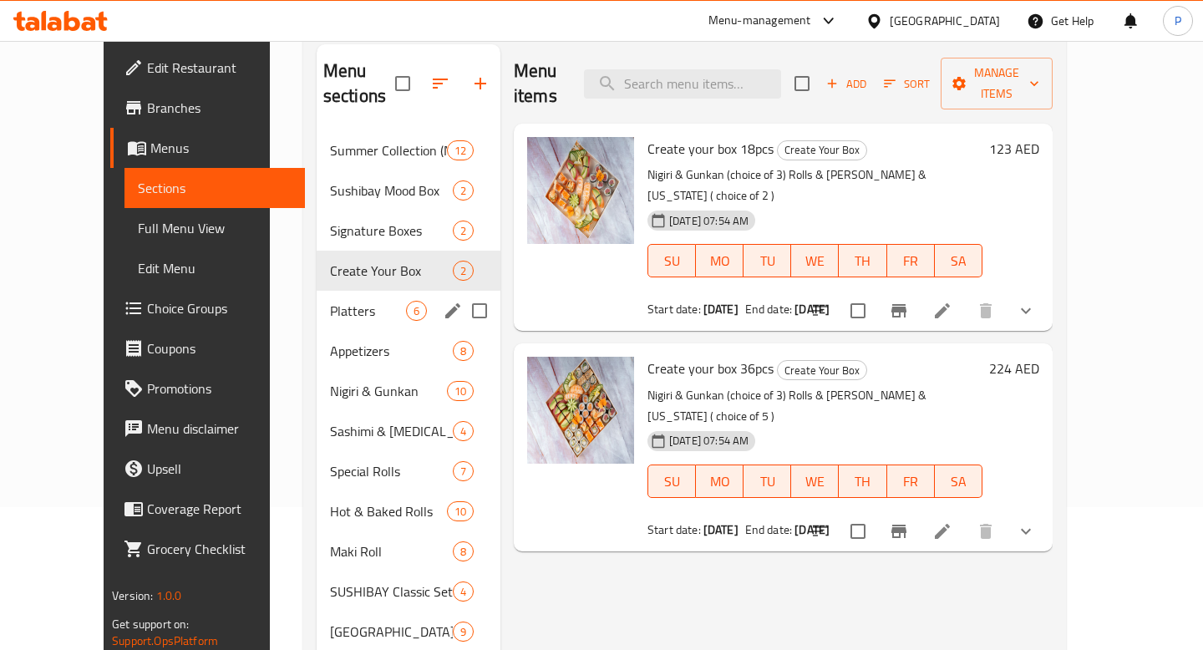
click at [348, 291] on div "Platters 6" at bounding box center [409, 311] width 184 height 40
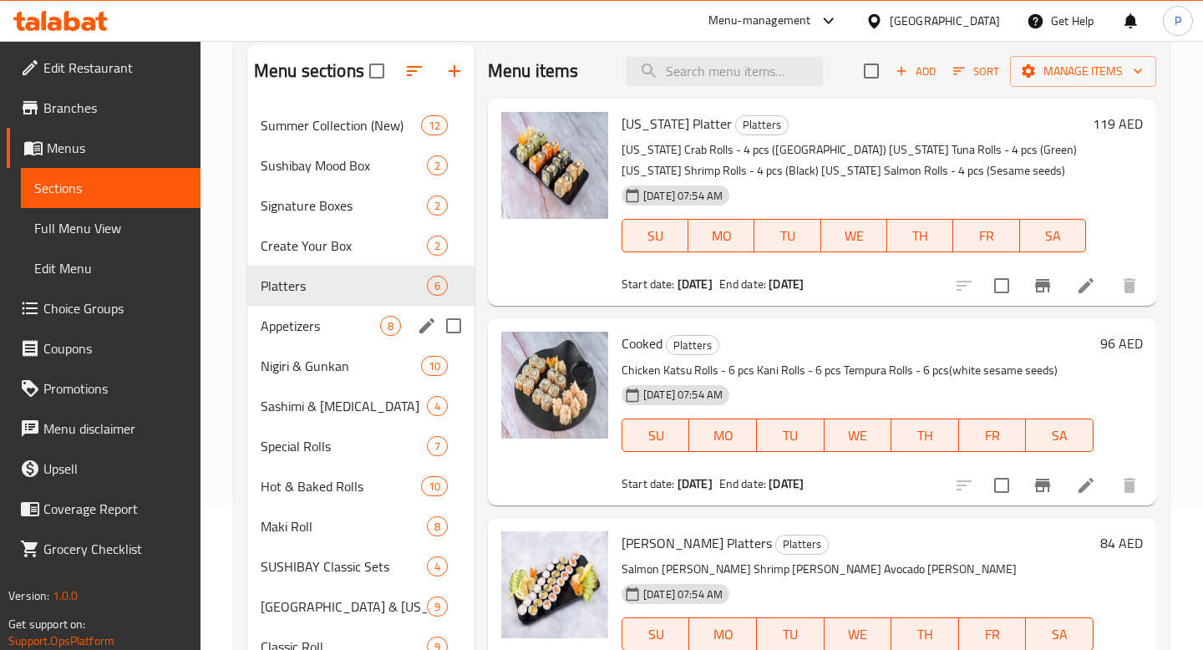
click at [348, 311] on div "Appetizers 8" at bounding box center [360, 326] width 227 height 40
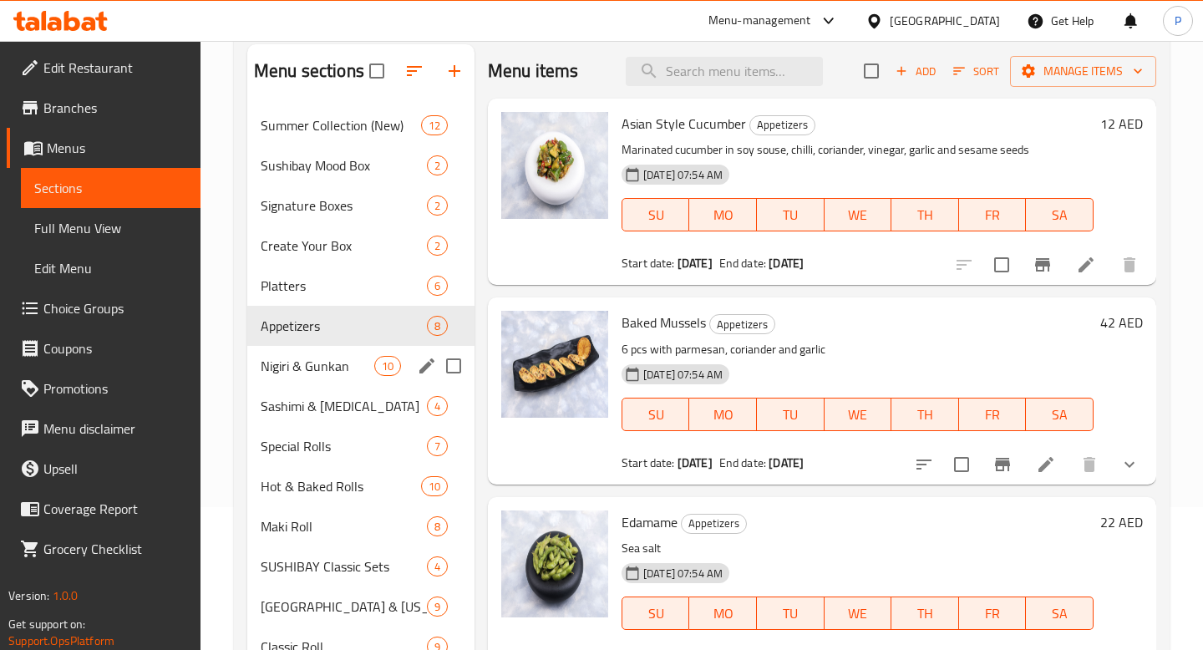
click at [350, 354] on div "Nigiri & Gunkan 10" at bounding box center [360, 366] width 227 height 40
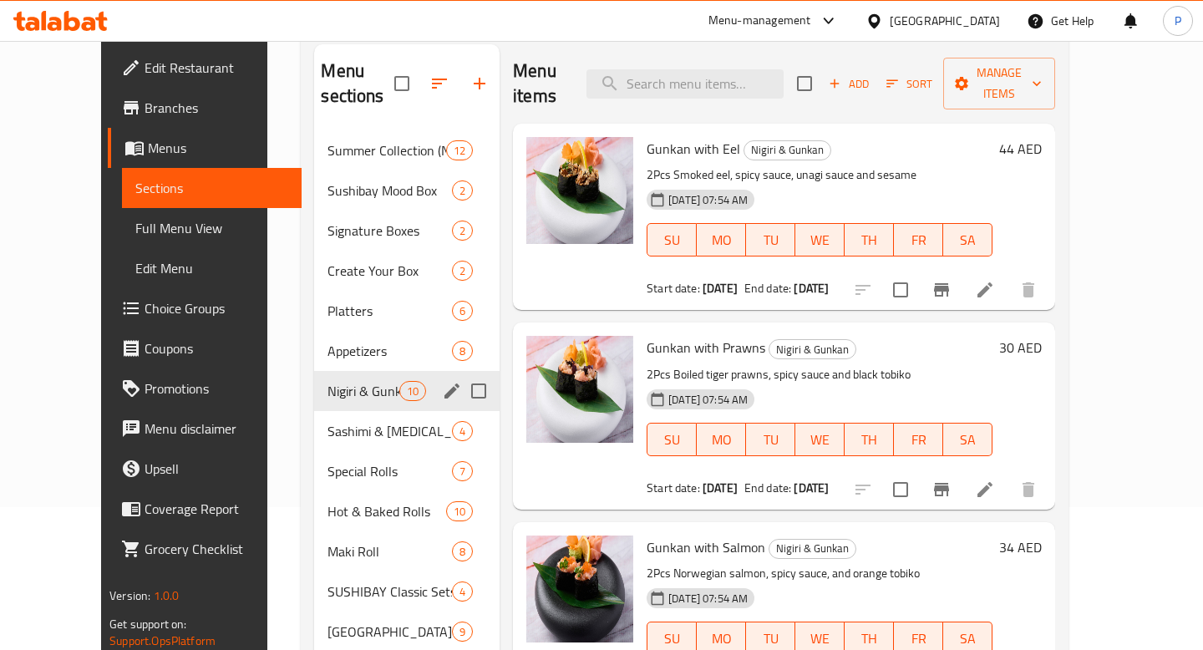
click at [346, 411] on div "Sashimi & [MEDICAL_DATA] 4" at bounding box center [406, 431] width 185 height 40
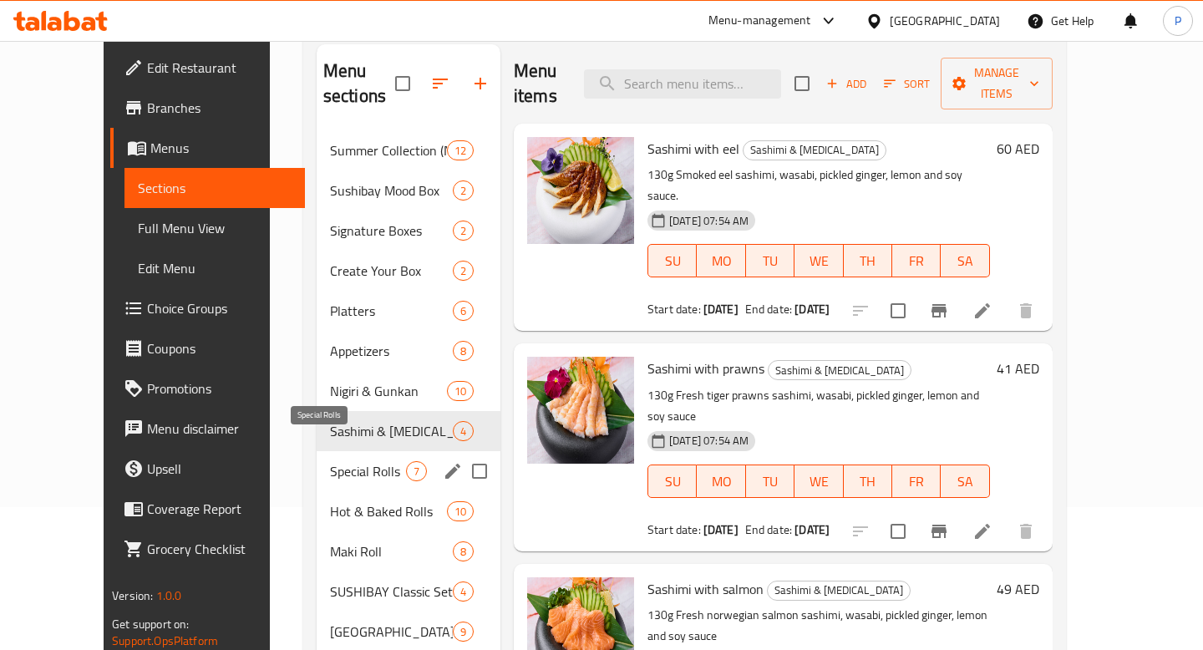
click at [337, 461] on span "Special Rolls" at bounding box center [368, 471] width 76 height 20
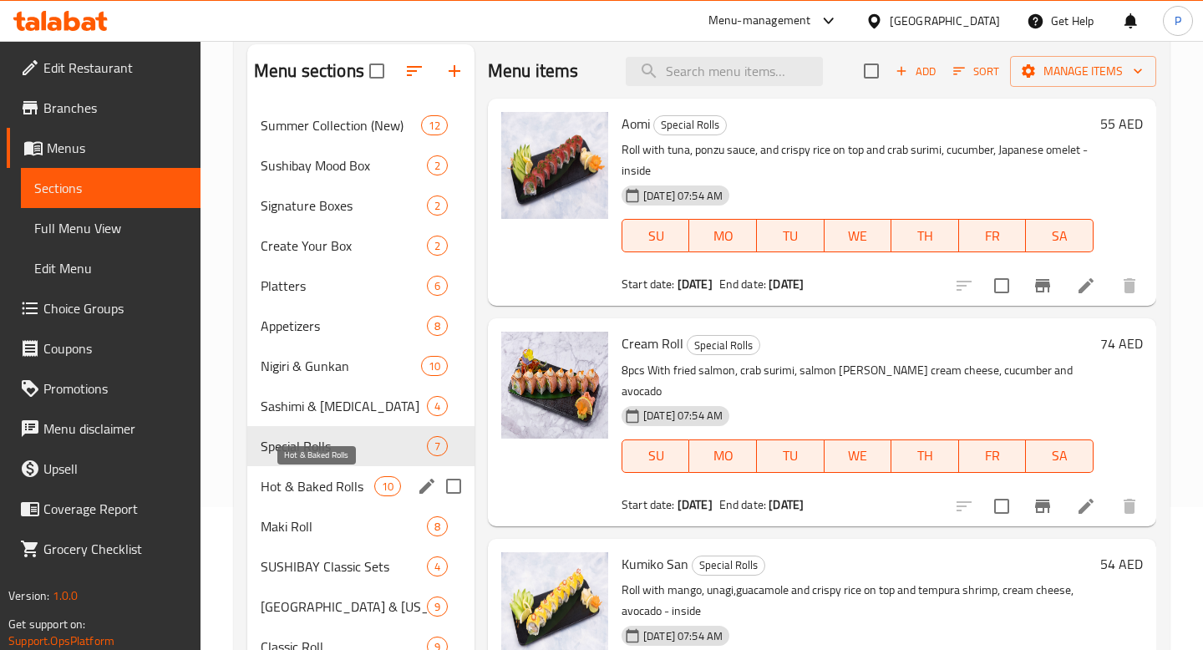
click at [337, 489] on span "Hot & Baked Rolls" at bounding box center [318, 486] width 114 height 20
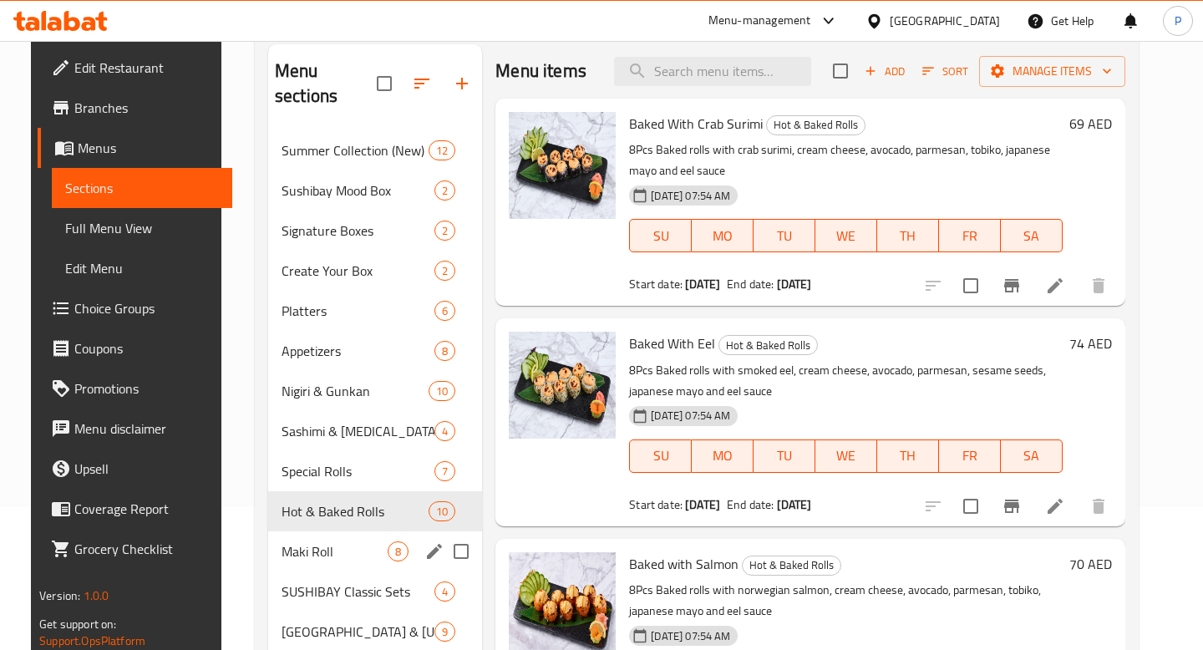
click at [334, 531] on div "[PERSON_NAME] Roll 8" at bounding box center [375, 551] width 214 height 40
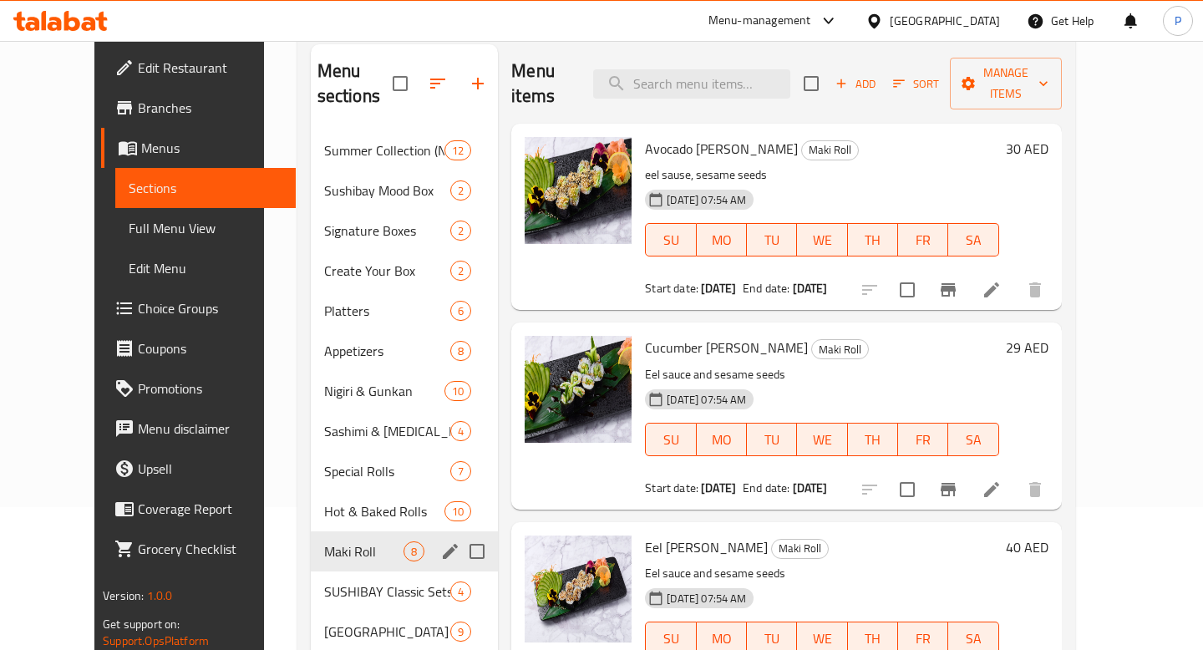
scroll to position [231, 0]
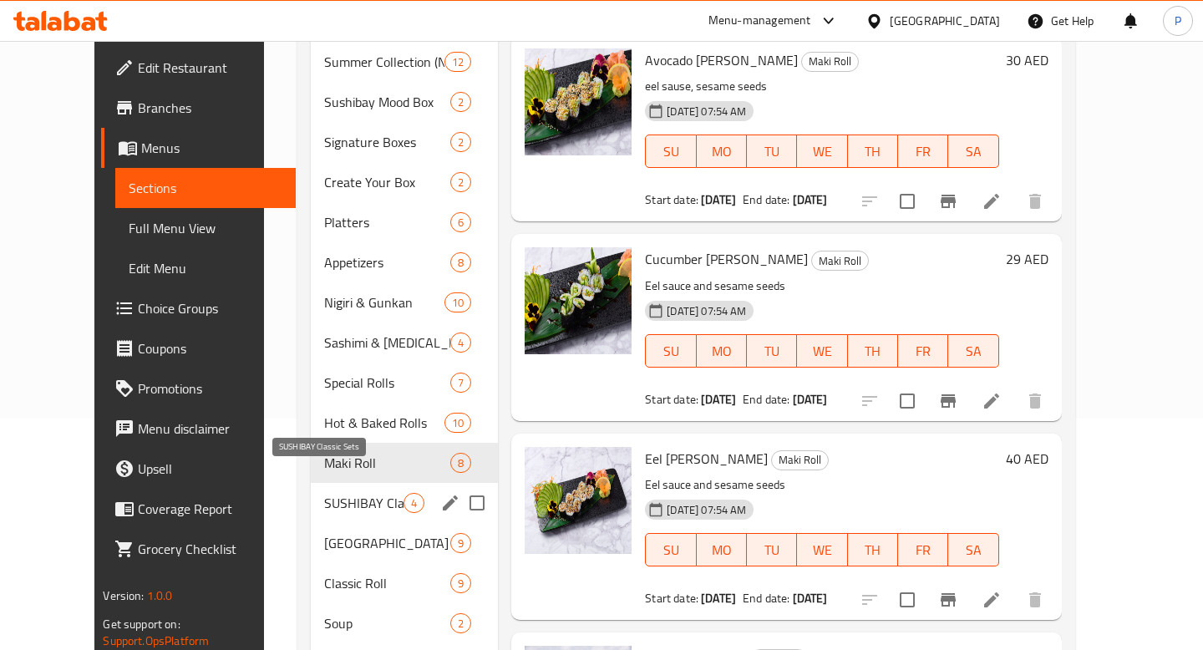
click at [333, 493] on span "SUSHIBAY Classic Sets" at bounding box center [364, 503] width 80 height 20
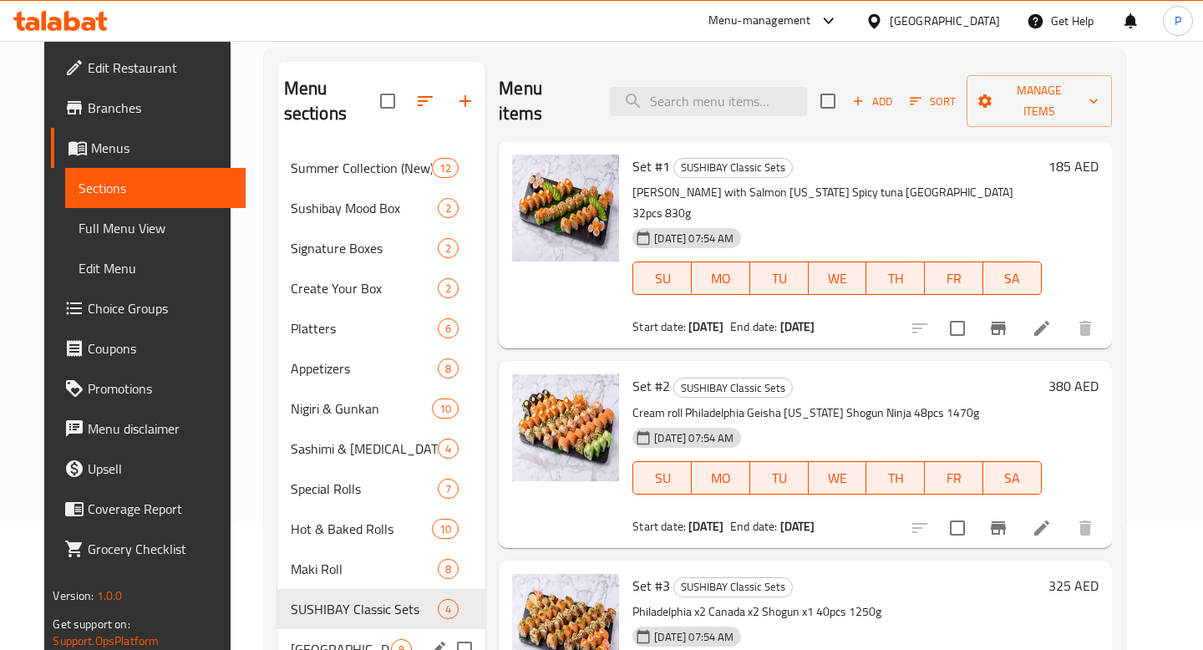
scroll to position [111, 0]
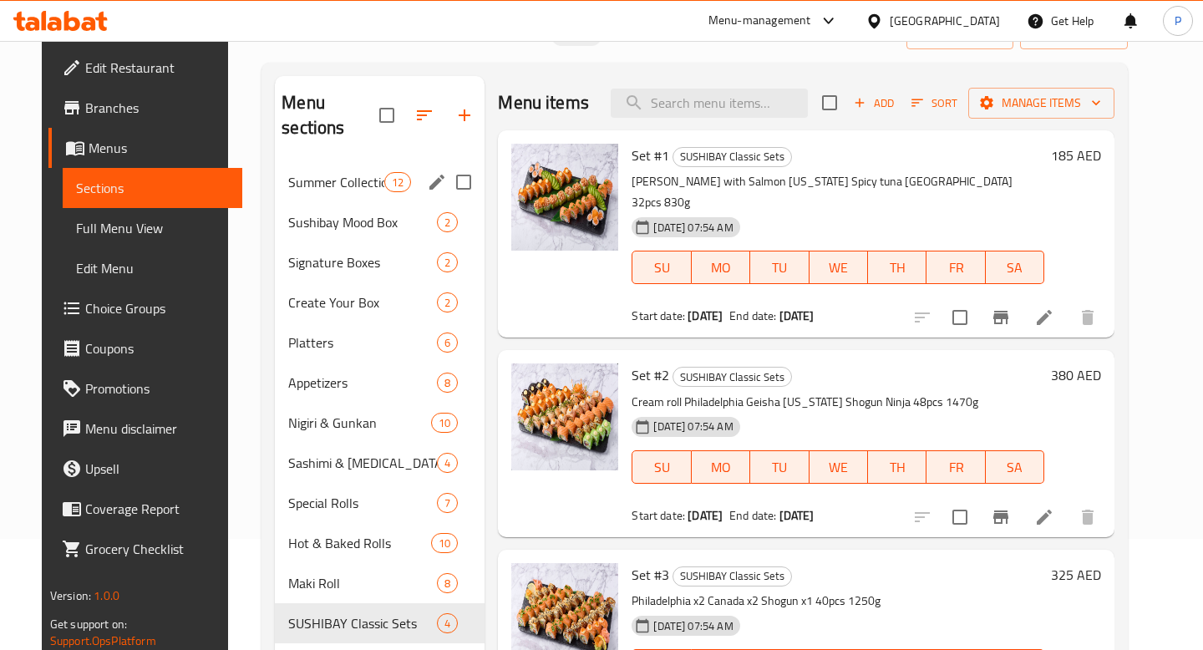
click at [344, 169] on div "Summer Collection (New) 12" at bounding box center [380, 182] width 210 height 40
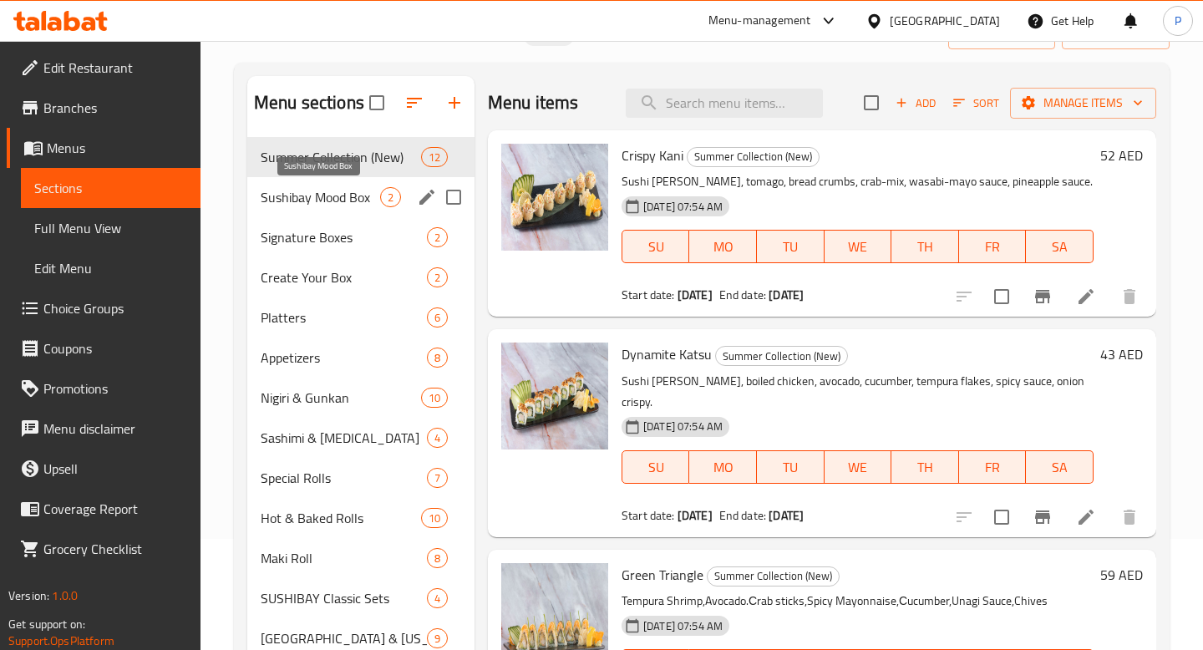
click at [348, 190] on span "Sushibay Mood Box" at bounding box center [320, 197] width 119 height 20
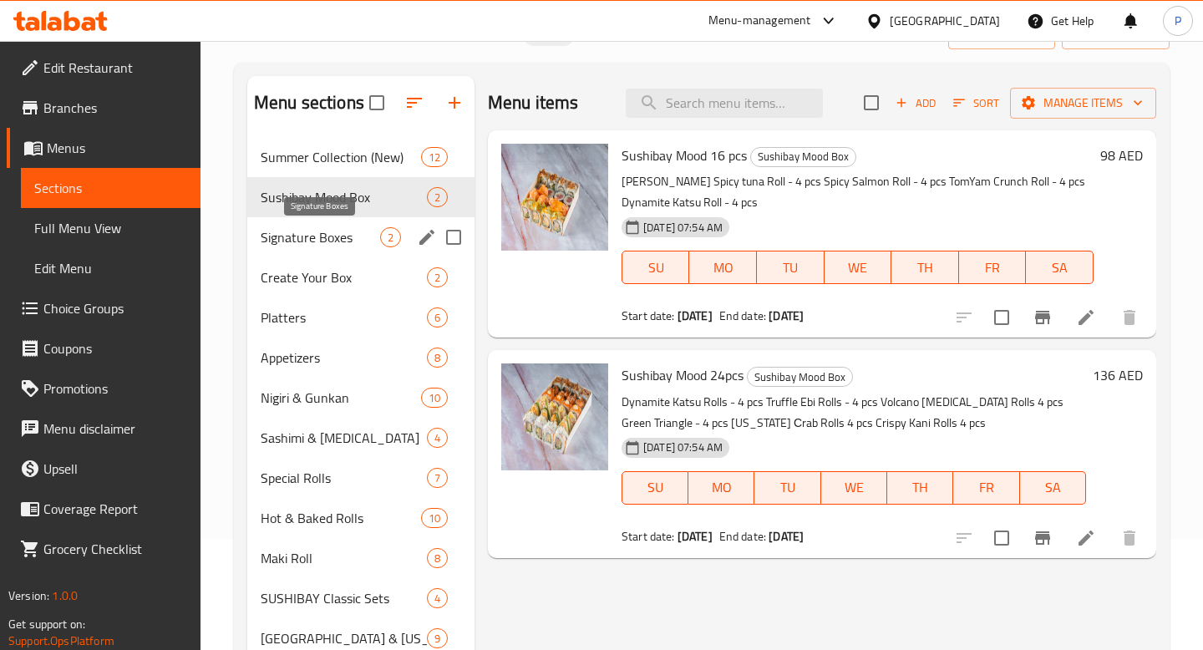
click at [354, 229] on span "Signature Boxes" at bounding box center [320, 237] width 119 height 20
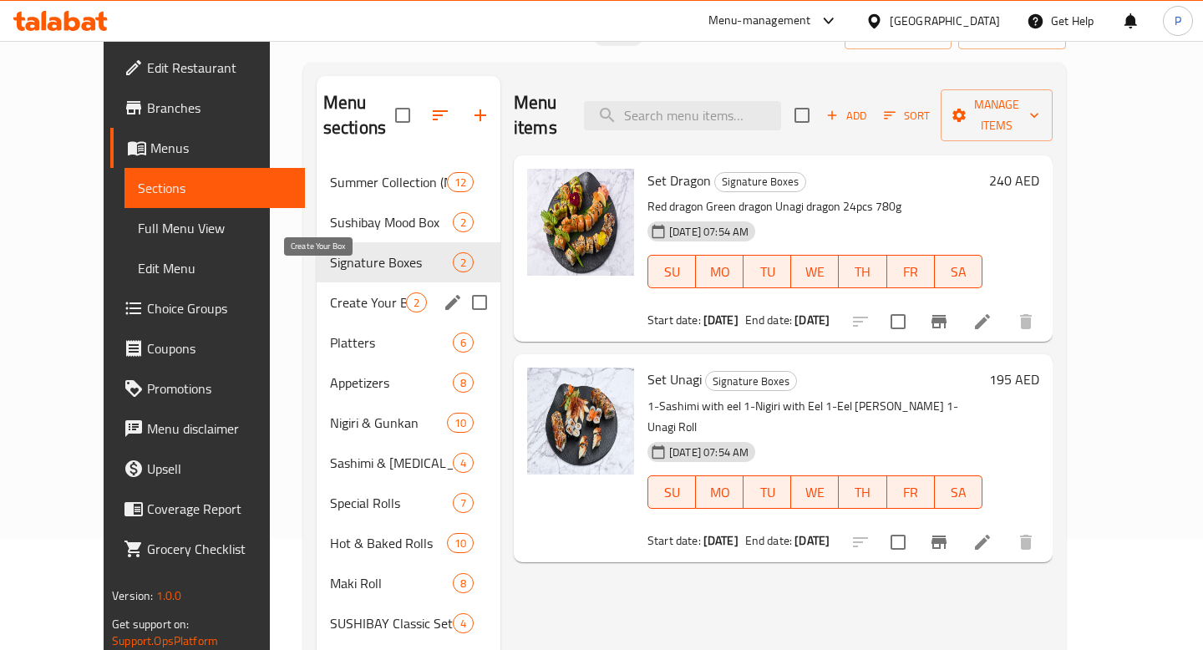
click at [358, 292] on span "Create Your Box" at bounding box center [368, 302] width 76 height 20
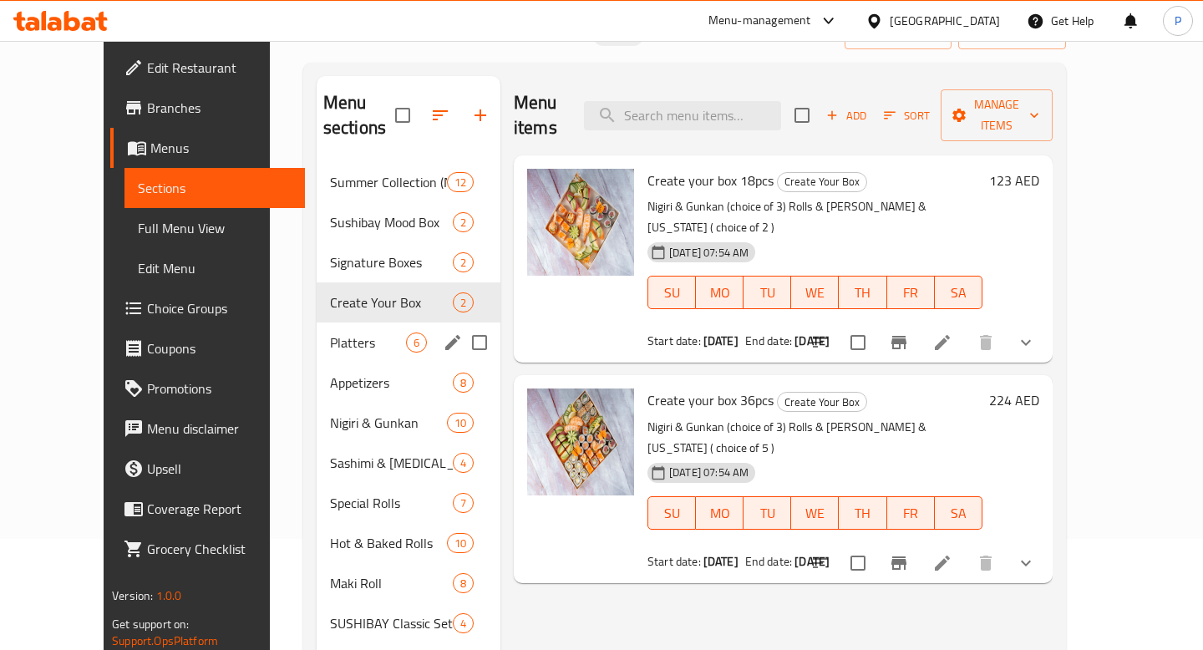
click at [351, 322] on div "Platters 6" at bounding box center [409, 342] width 184 height 40
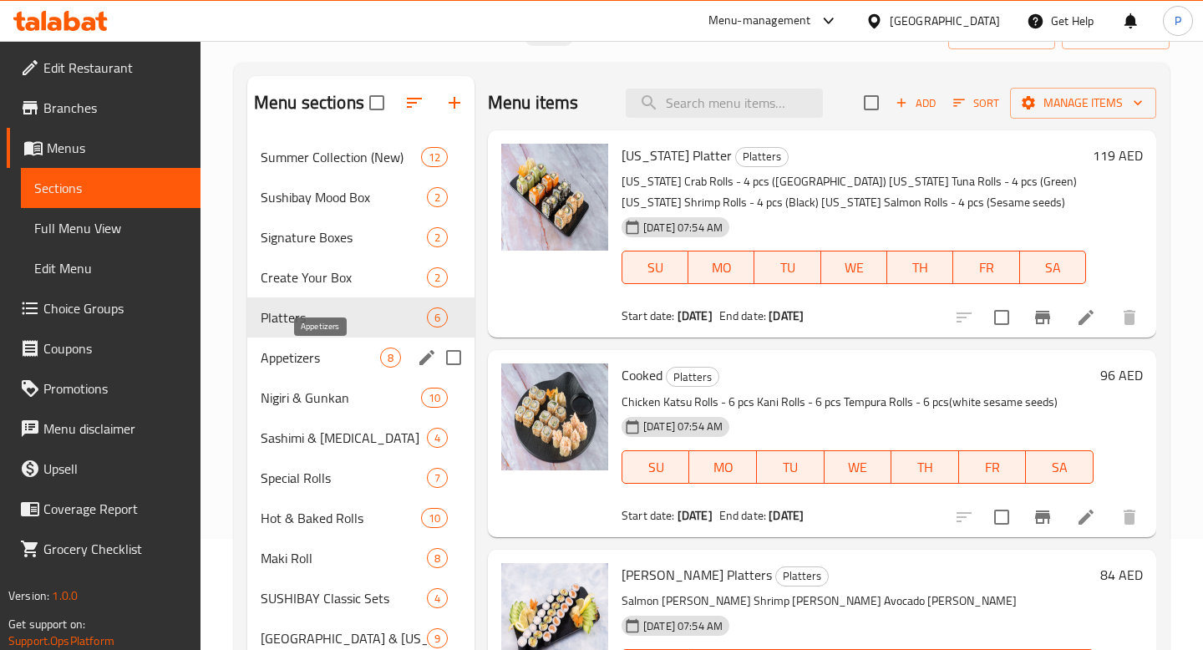
click at [351, 348] on span "Appetizers" at bounding box center [320, 358] width 119 height 20
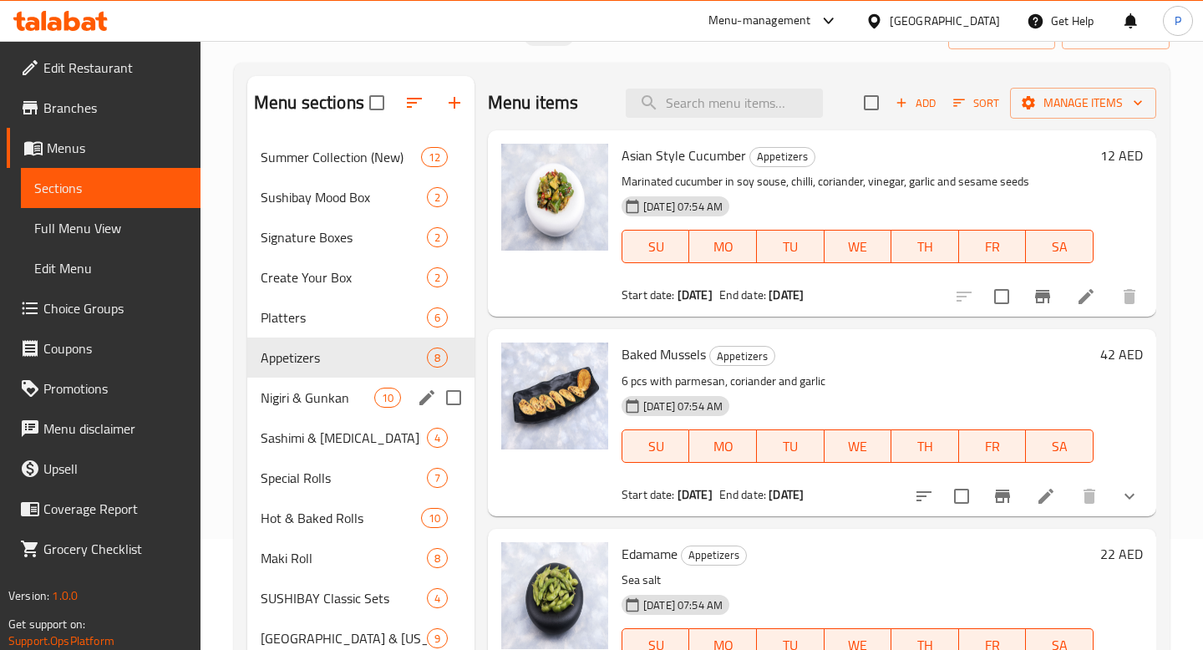
click at [347, 383] on div "Nigiri & Gunkan 10" at bounding box center [360, 398] width 227 height 40
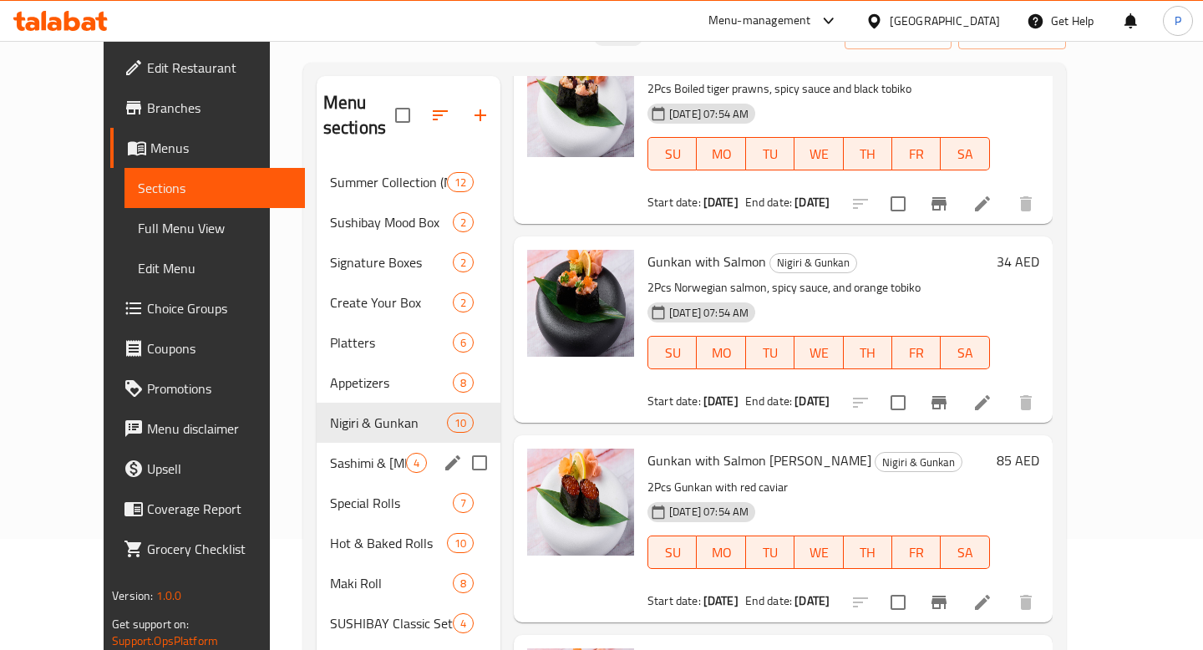
click at [338, 453] on span "Sashimi & [MEDICAL_DATA]" at bounding box center [368, 463] width 76 height 20
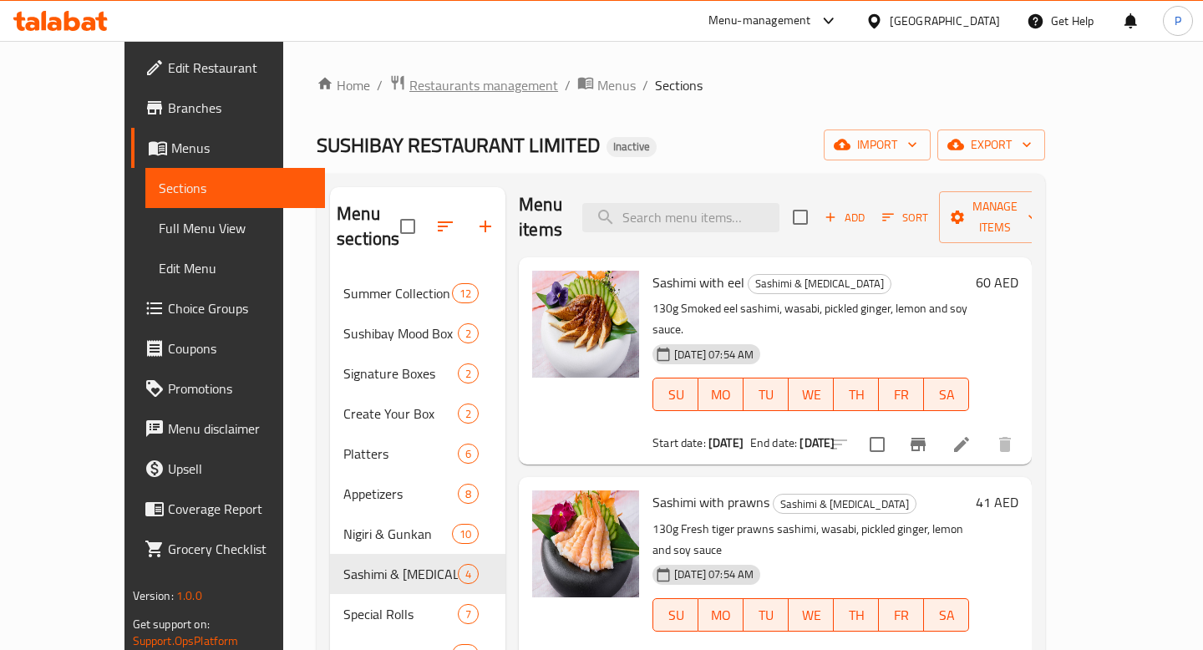
click at [409, 92] on span "Restaurants management" at bounding box center [483, 85] width 149 height 20
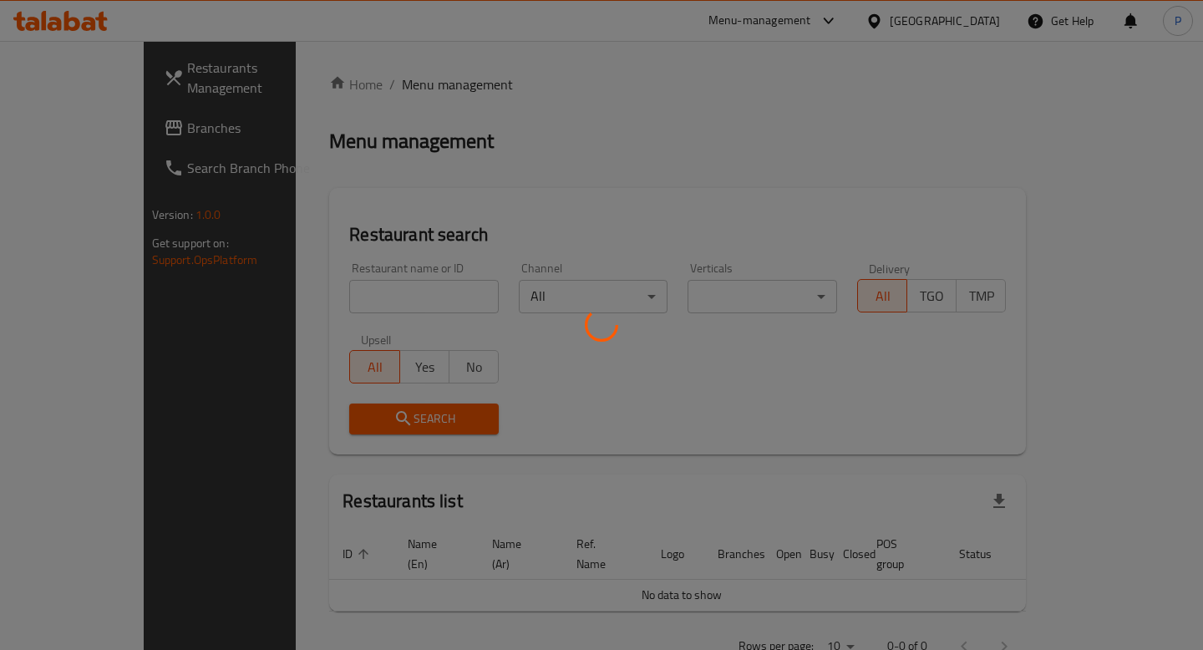
click at [410, 279] on div at bounding box center [601, 325] width 1203 height 650
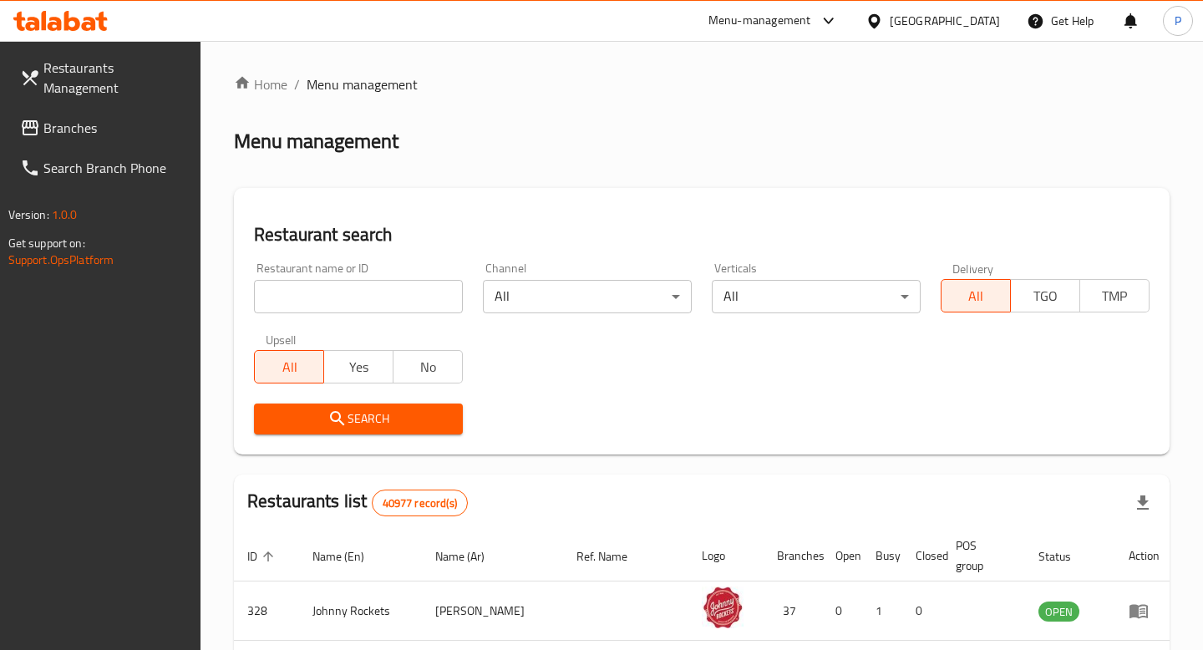
click at [413, 297] on input "search" at bounding box center [358, 296] width 209 height 33
type input "sushibay"
click button "Search" at bounding box center [358, 419] width 209 height 31
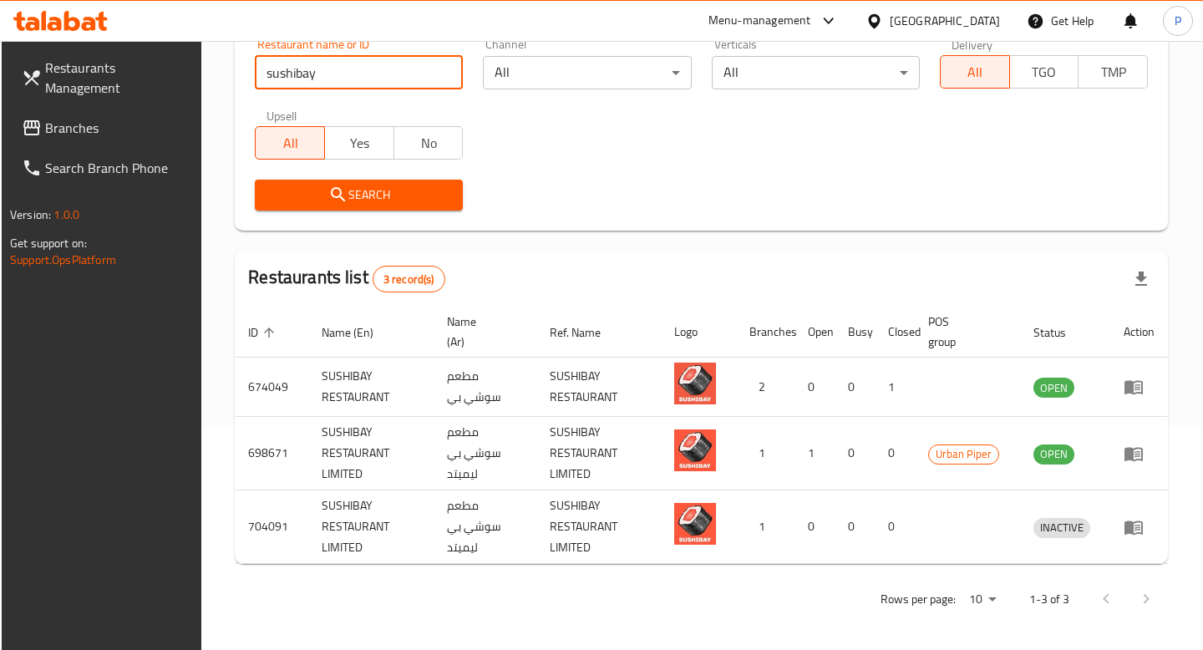
scroll to position [228, 0]
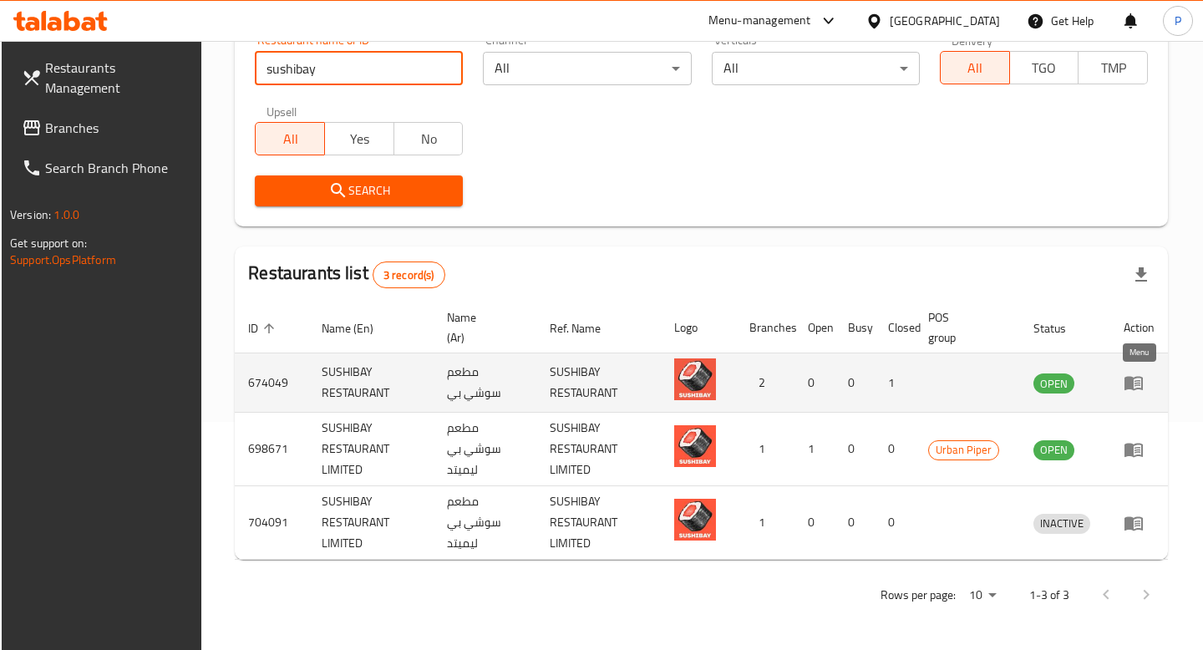
click at [1135, 373] on icon "enhanced table" at bounding box center [1134, 383] width 20 height 20
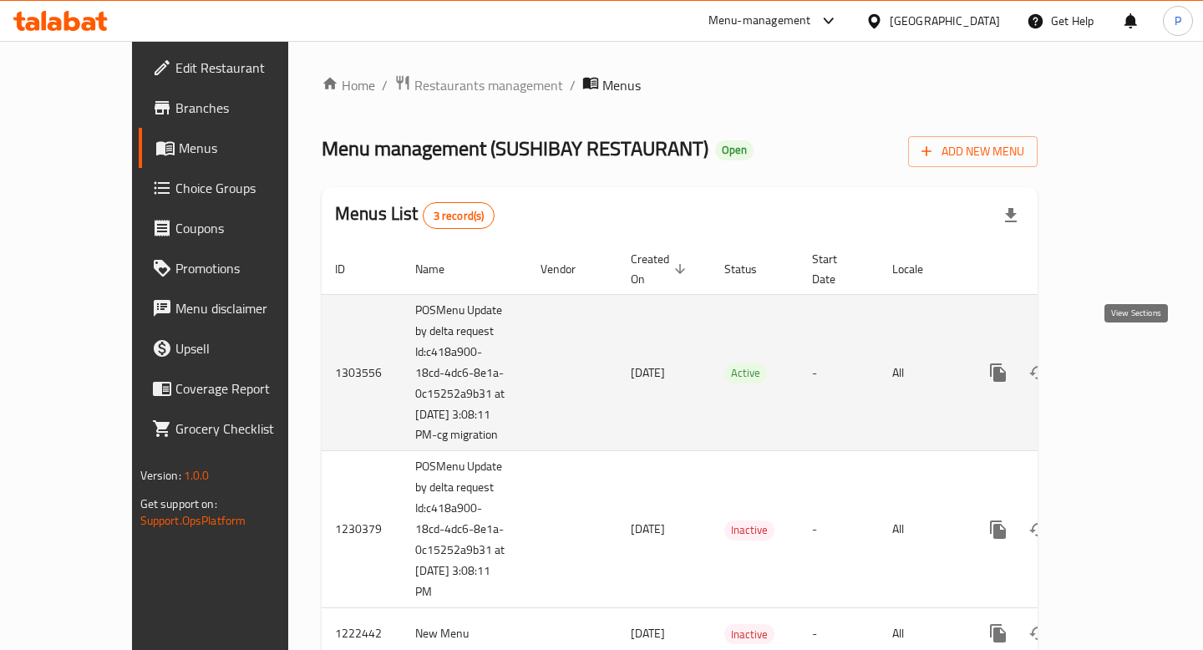
click at [1129, 363] on icon "enhanced table" at bounding box center [1119, 373] width 20 height 20
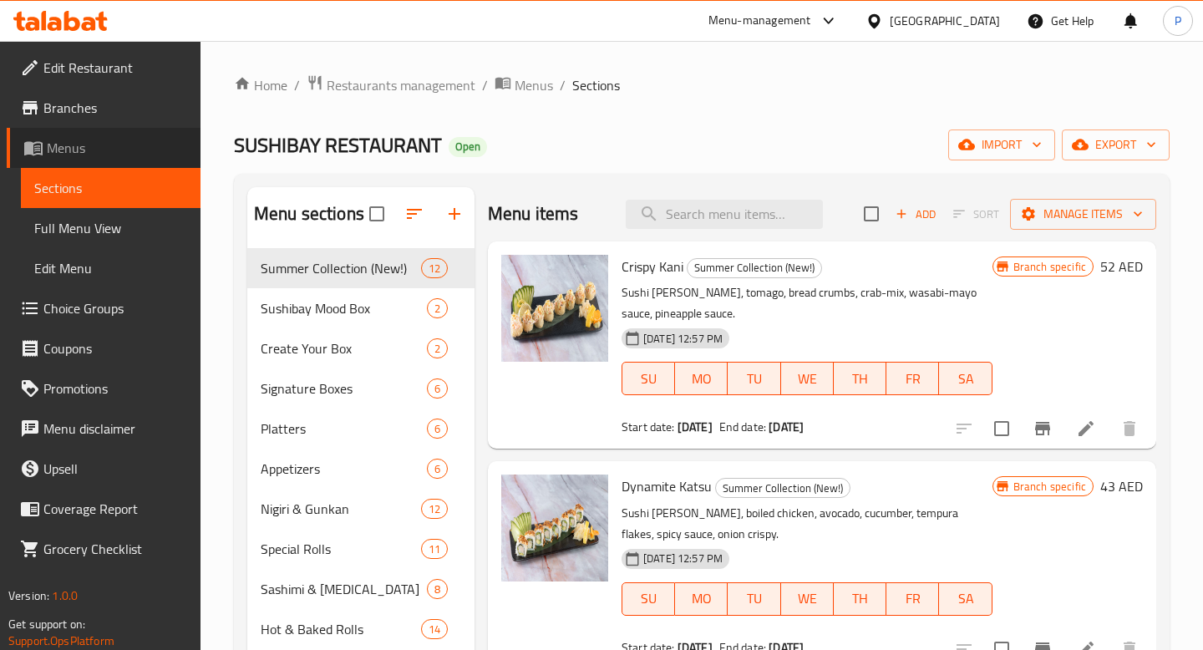
click at [114, 135] on link "Menus" at bounding box center [104, 148] width 194 height 40
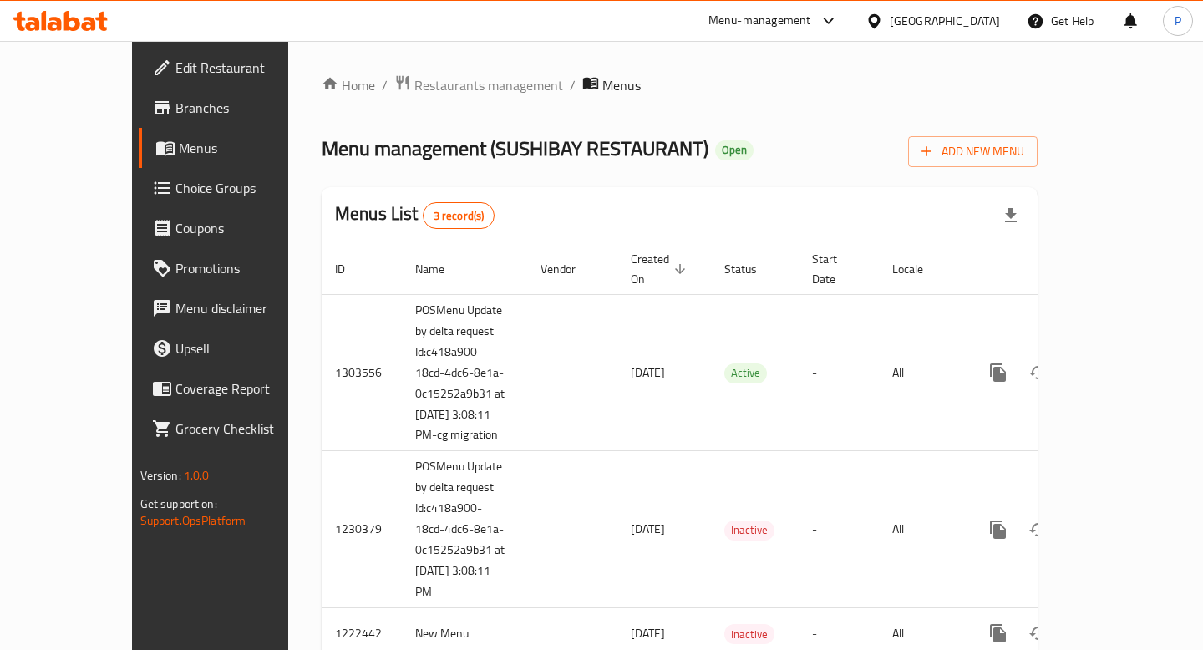
click at [175, 109] on span "Branches" at bounding box center [247, 108] width 144 height 20
click at [371, 99] on div "Home / Restaurants management / Menus Menu management ( SUSHIBAY RESTAURANT ) O…" at bounding box center [680, 372] width 716 height 597
click at [414, 93] on span "Restaurants management" at bounding box center [488, 84] width 149 height 20
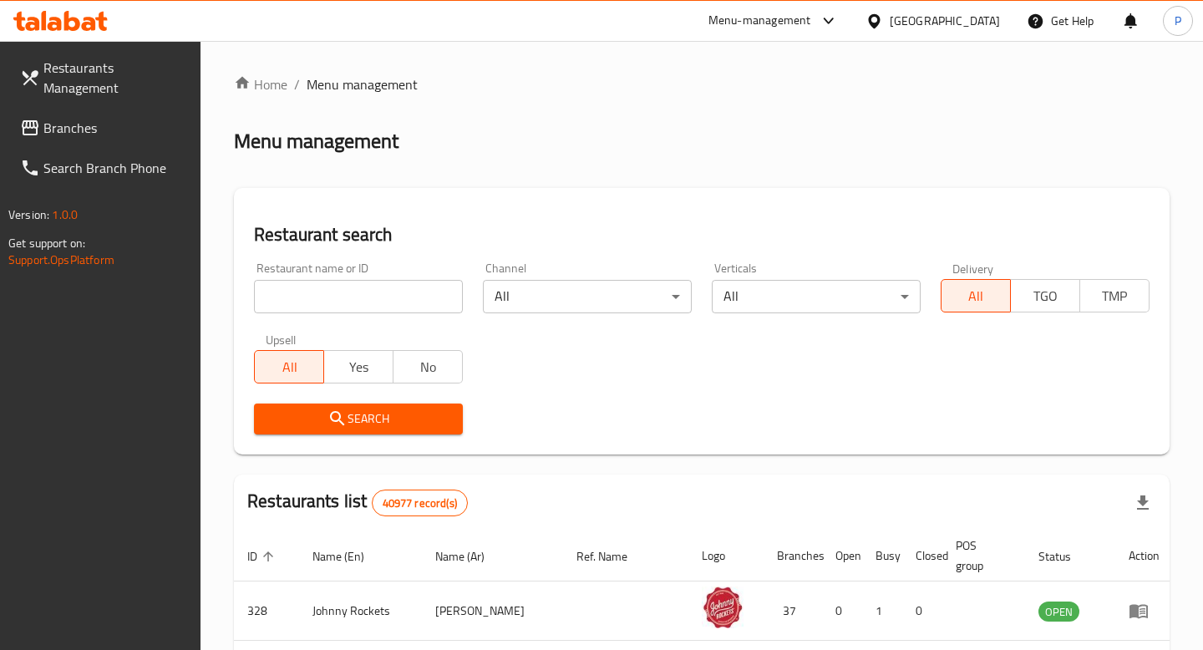
click at [419, 297] on input "search" at bounding box center [358, 296] width 209 height 33
type input "sushibay"
click button "Search" at bounding box center [358, 419] width 209 height 31
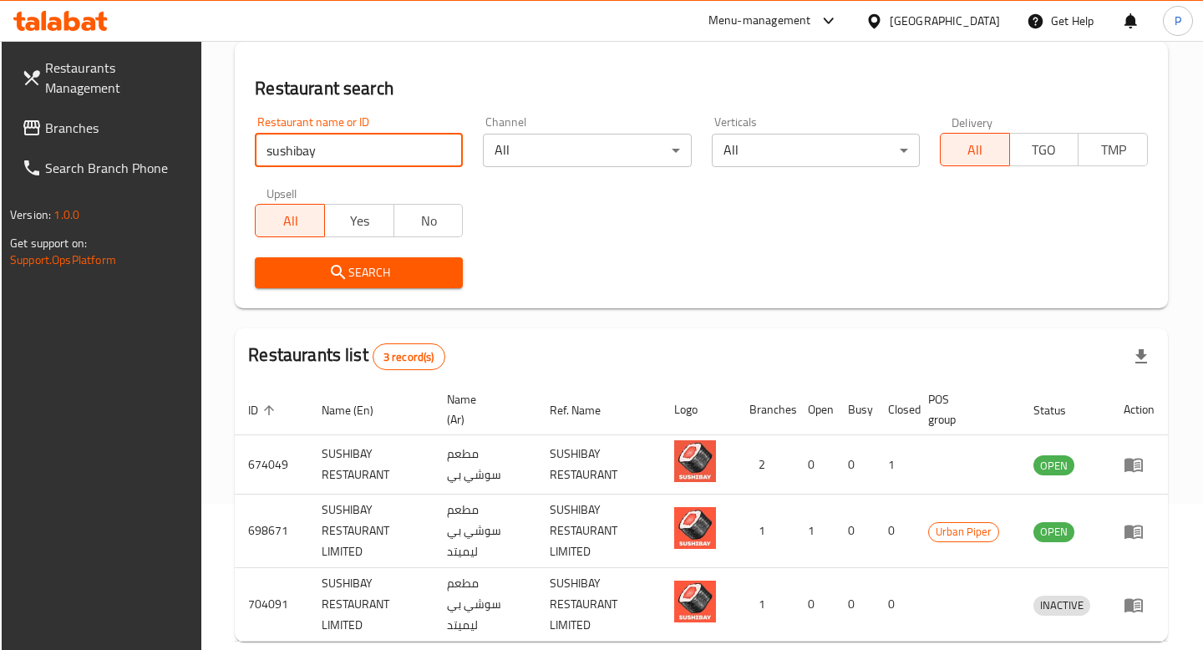
scroll to position [228, 0]
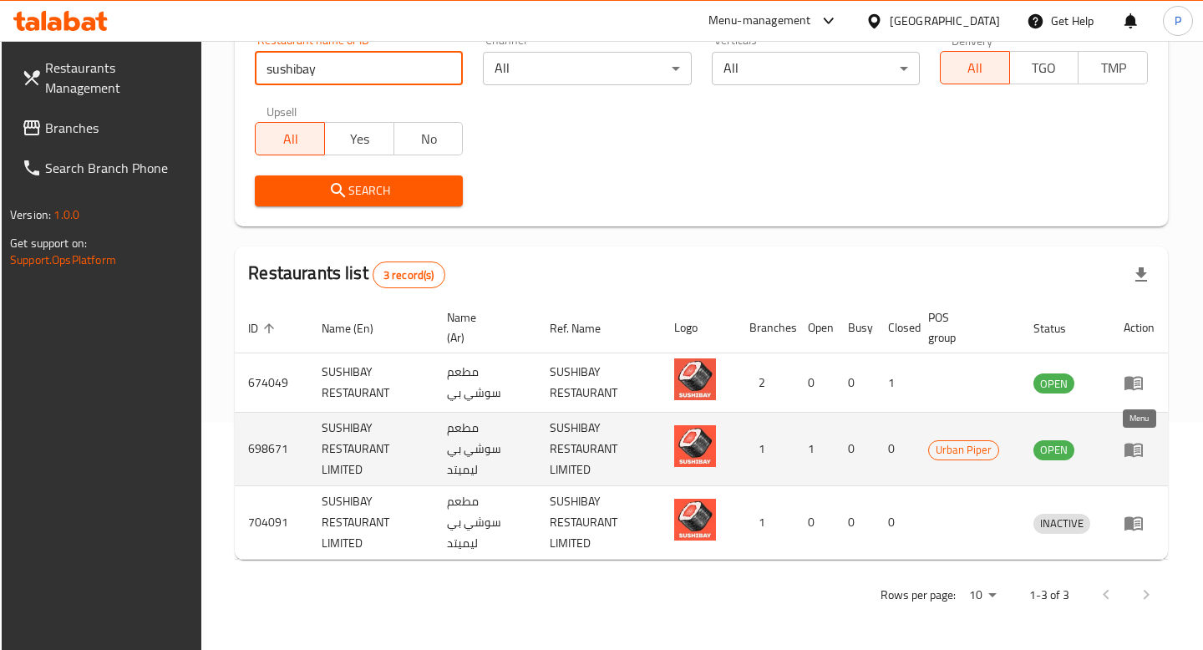
click at [1140, 452] on icon "enhanced table" at bounding box center [1134, 449] width 20 height 20
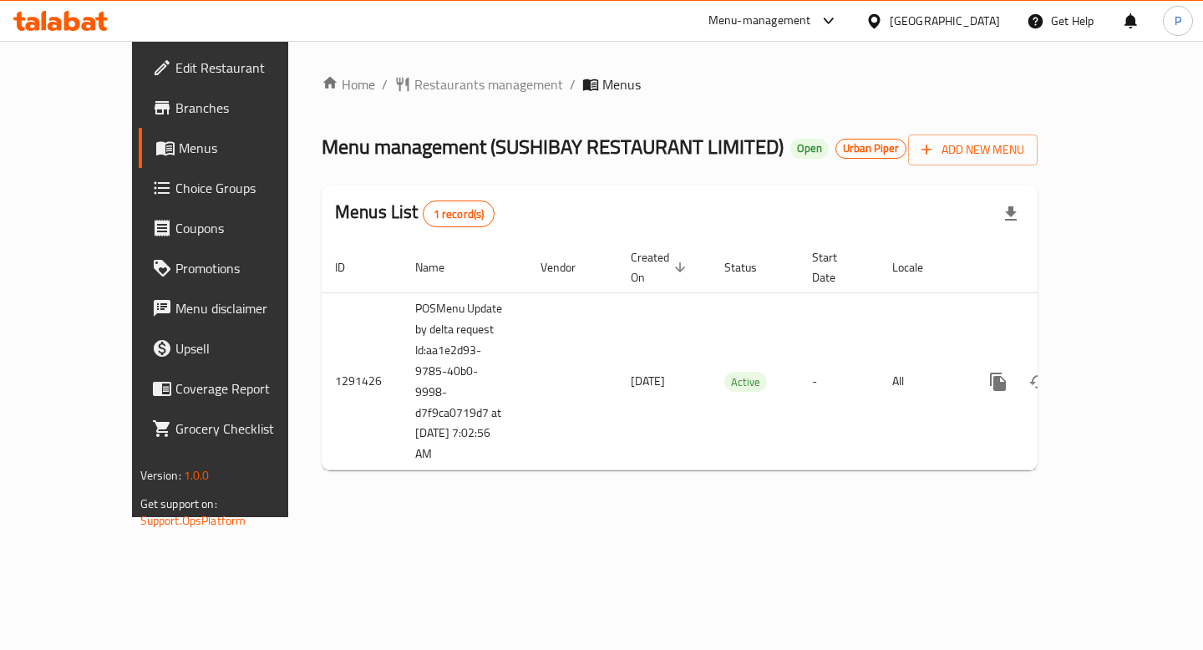
click at [139, 118] on link "Branches" at bounding box center [236, 108] width 194 height 40
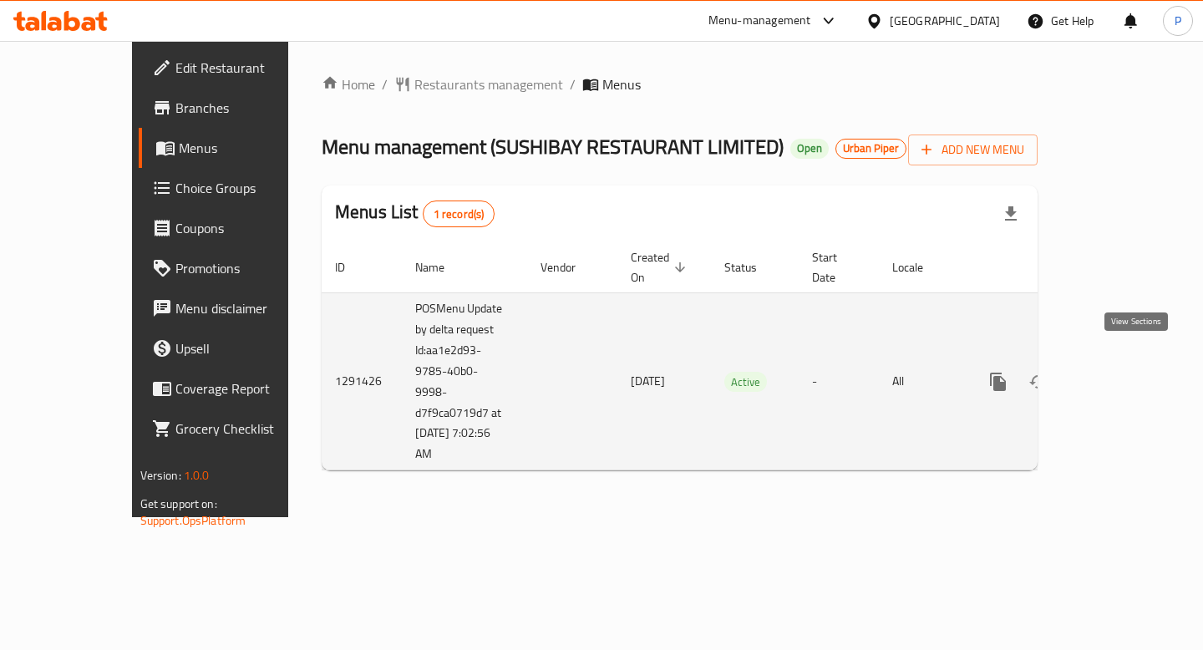
click at [1126, 374] on icon "enhanced table" at bounding box center [1118, 381] width 15 height 15
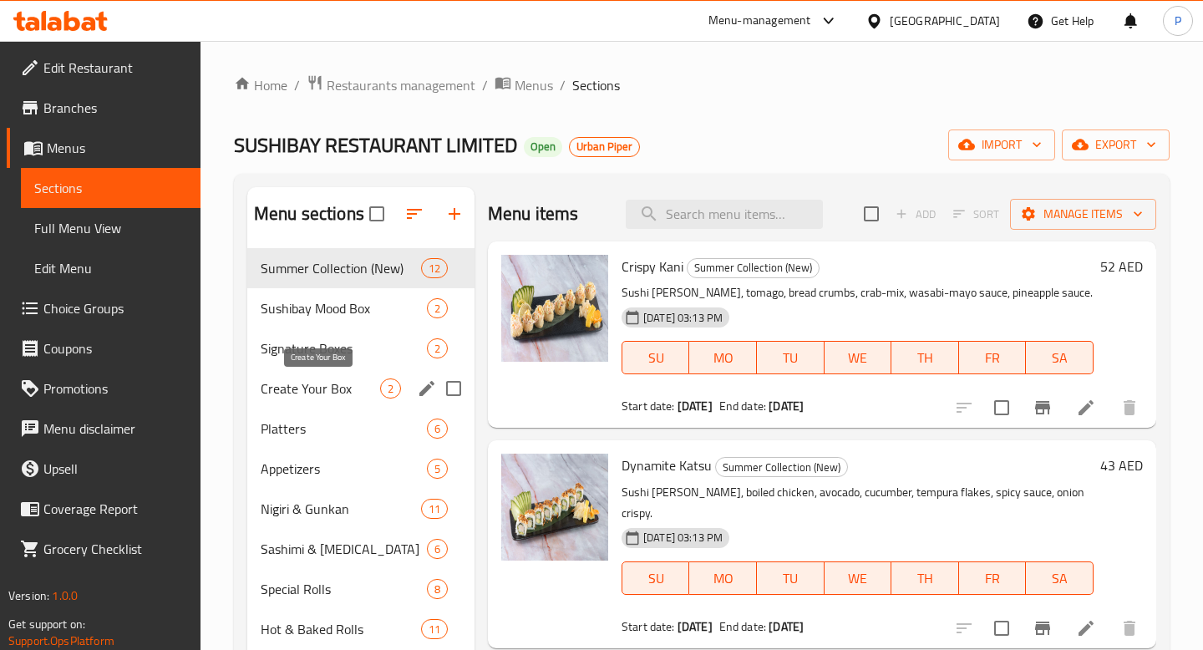
click at [320, 384] on span "Create Your Box" at bounding box center [320, 388] width 119 height 20
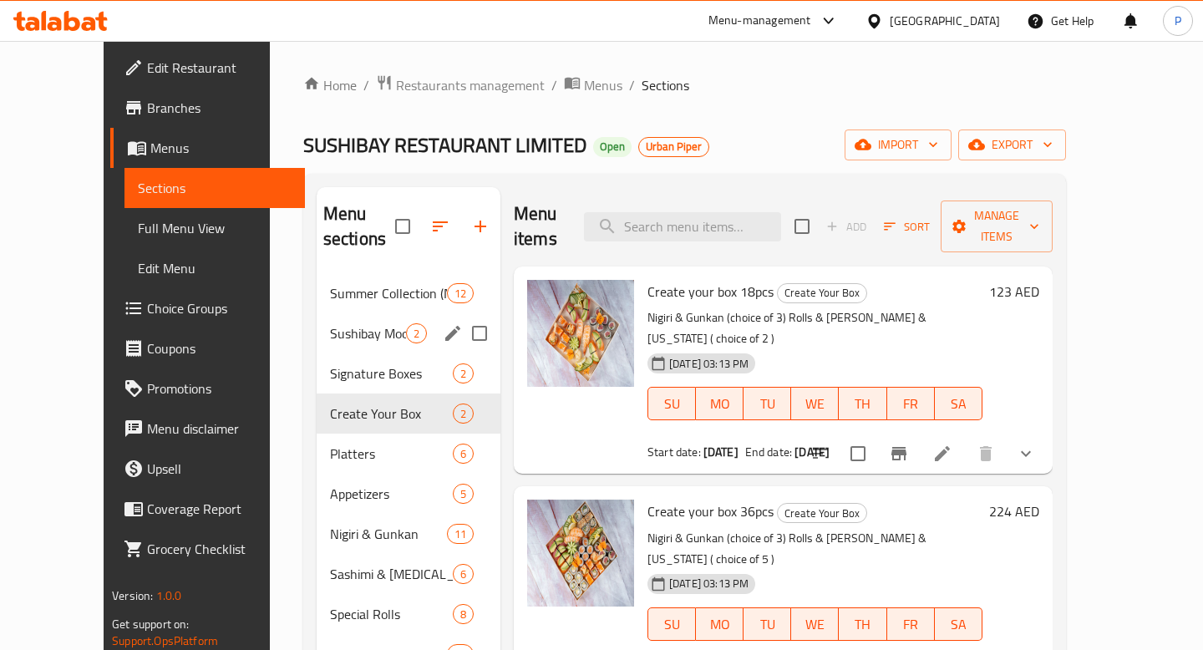
click at [341, 323] on div "Sushibay Mood Box 2" at bounding box center [409, 333] width 184 height 40
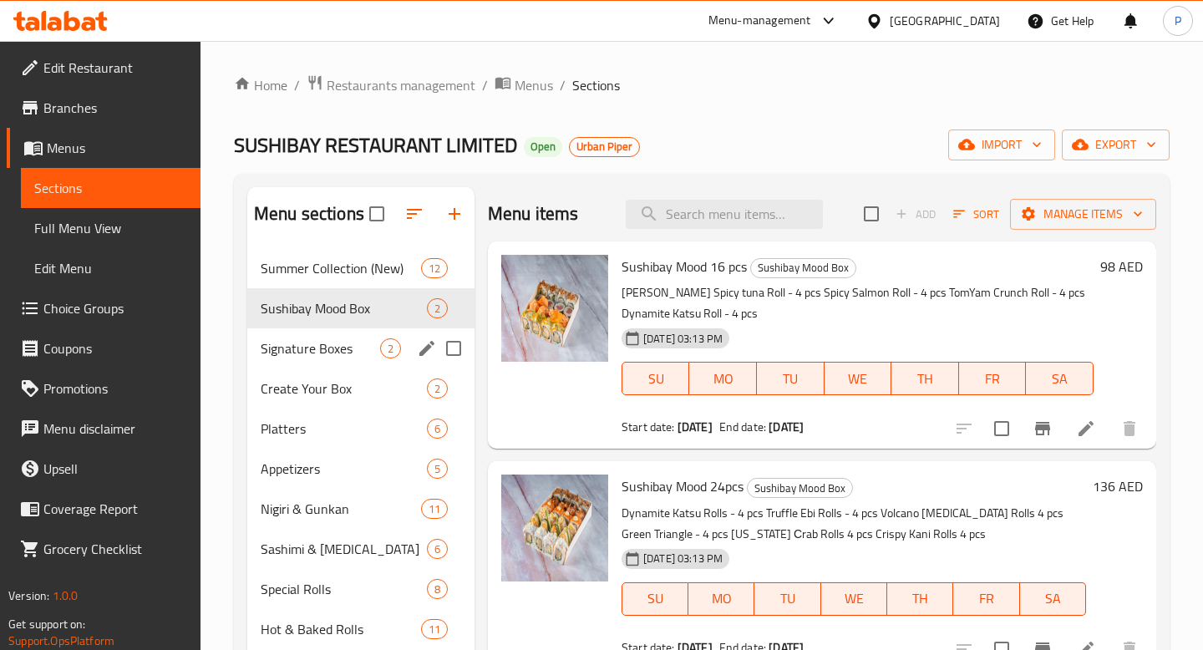
click at [343, 366] on div "Signature Boxes 2" at bounding box center [360, 348] width 227 height 40
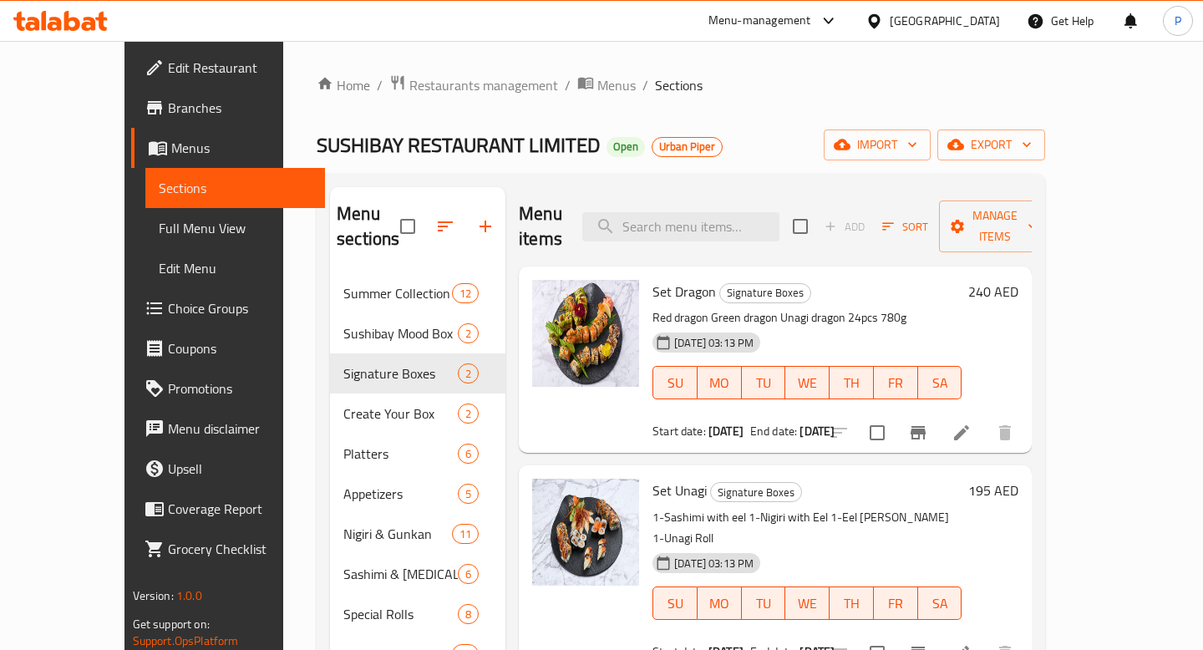
click at [792, 25] on div "Menu-management" at bounding box center [759, 21] width 103 height 20
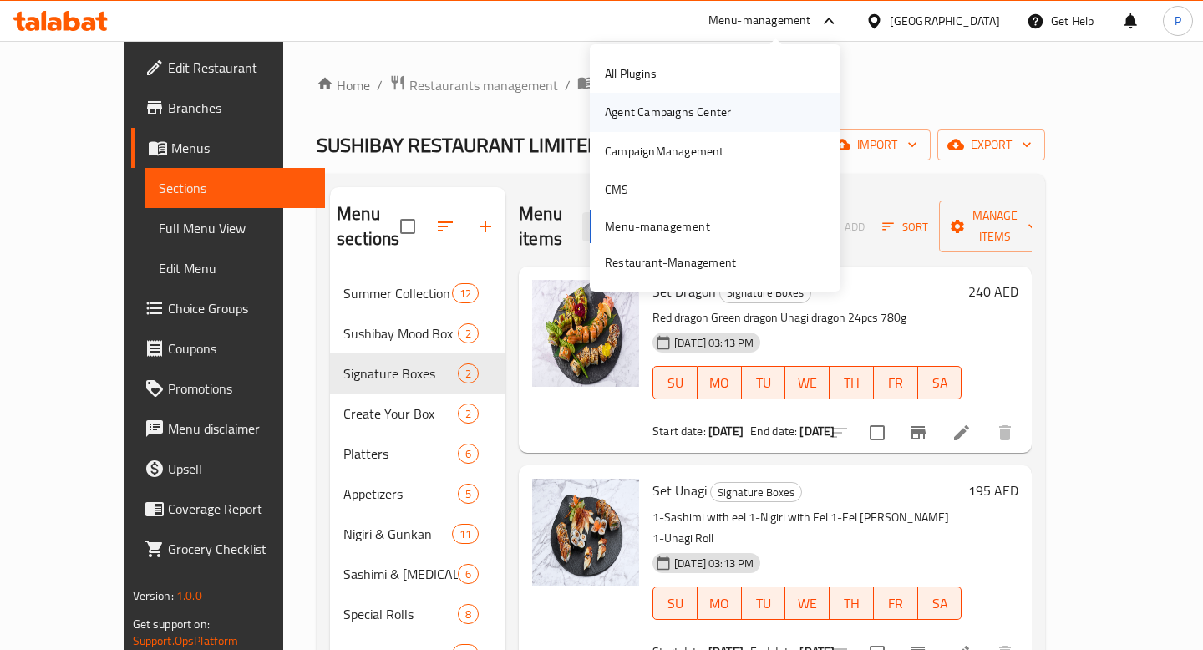
click at [718, 112] on div "Agent Campaigns Center" at bounding box center [668, 112] width 126 height 18
